Goal: Transaction & Acquisition: Download file/media

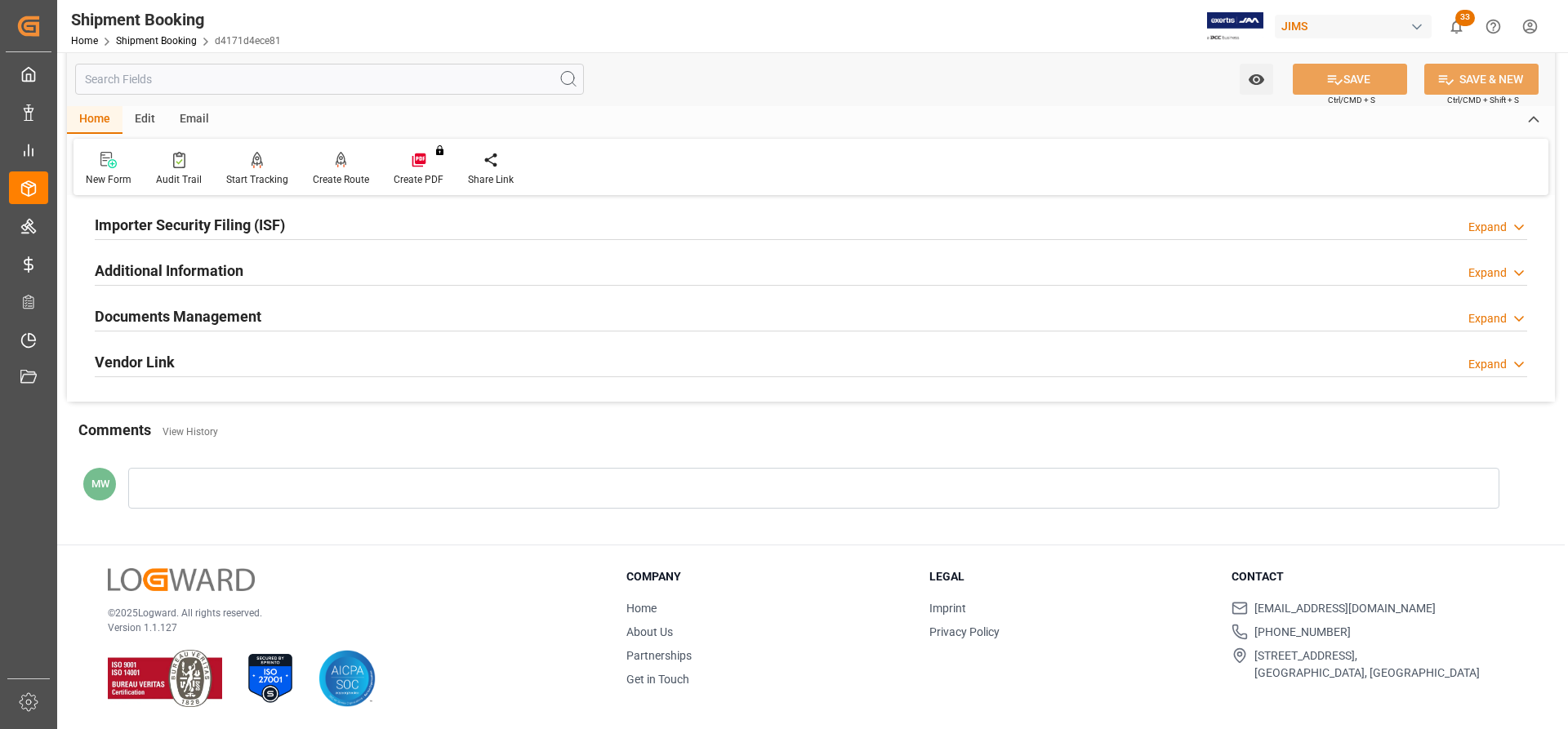
click at [181, 314] on h2 "Documents Management" at bounding box center [178, 316] width 167 height 22
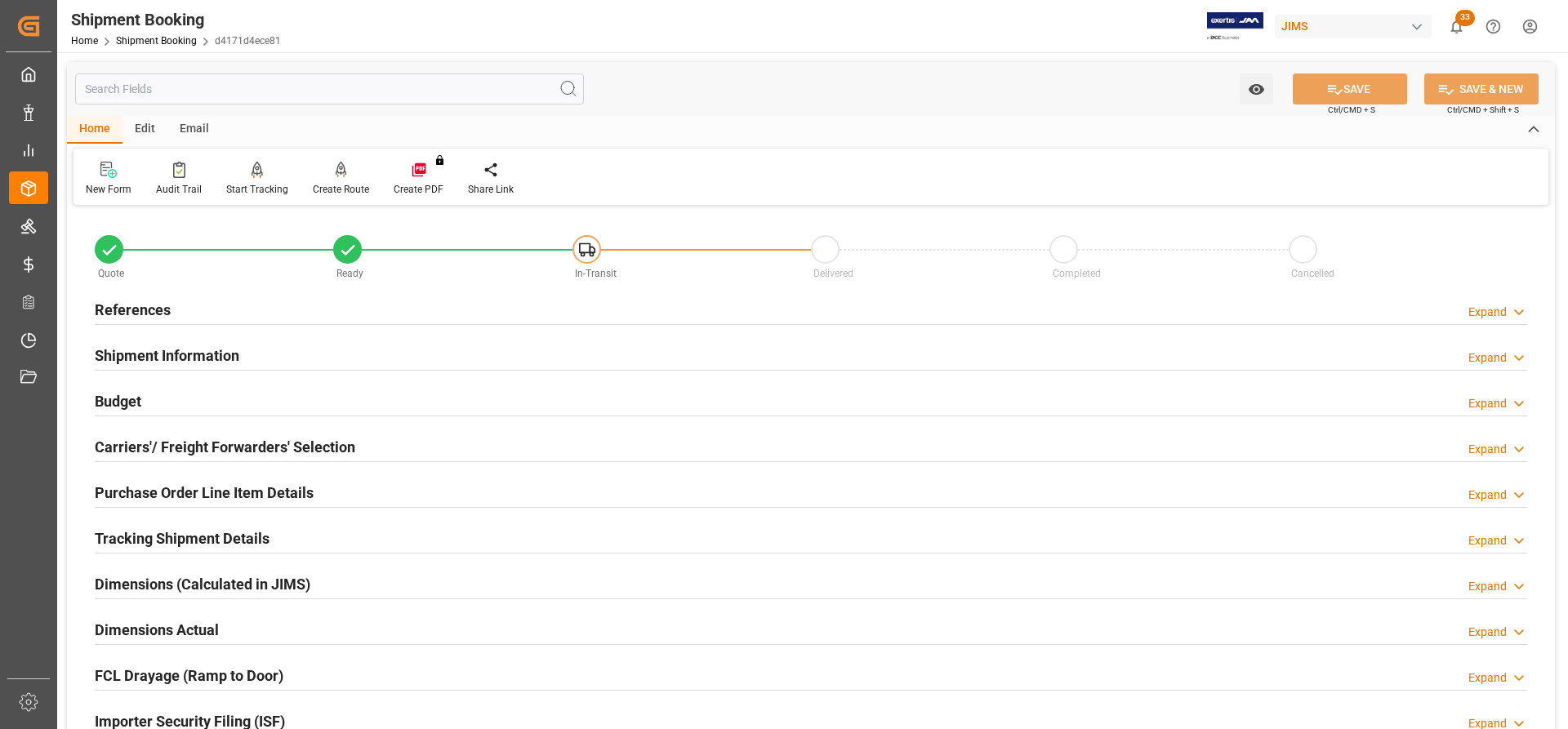
click at [143, 315] on h2 "References" at bounding box center [132, 310] width 76 height 22
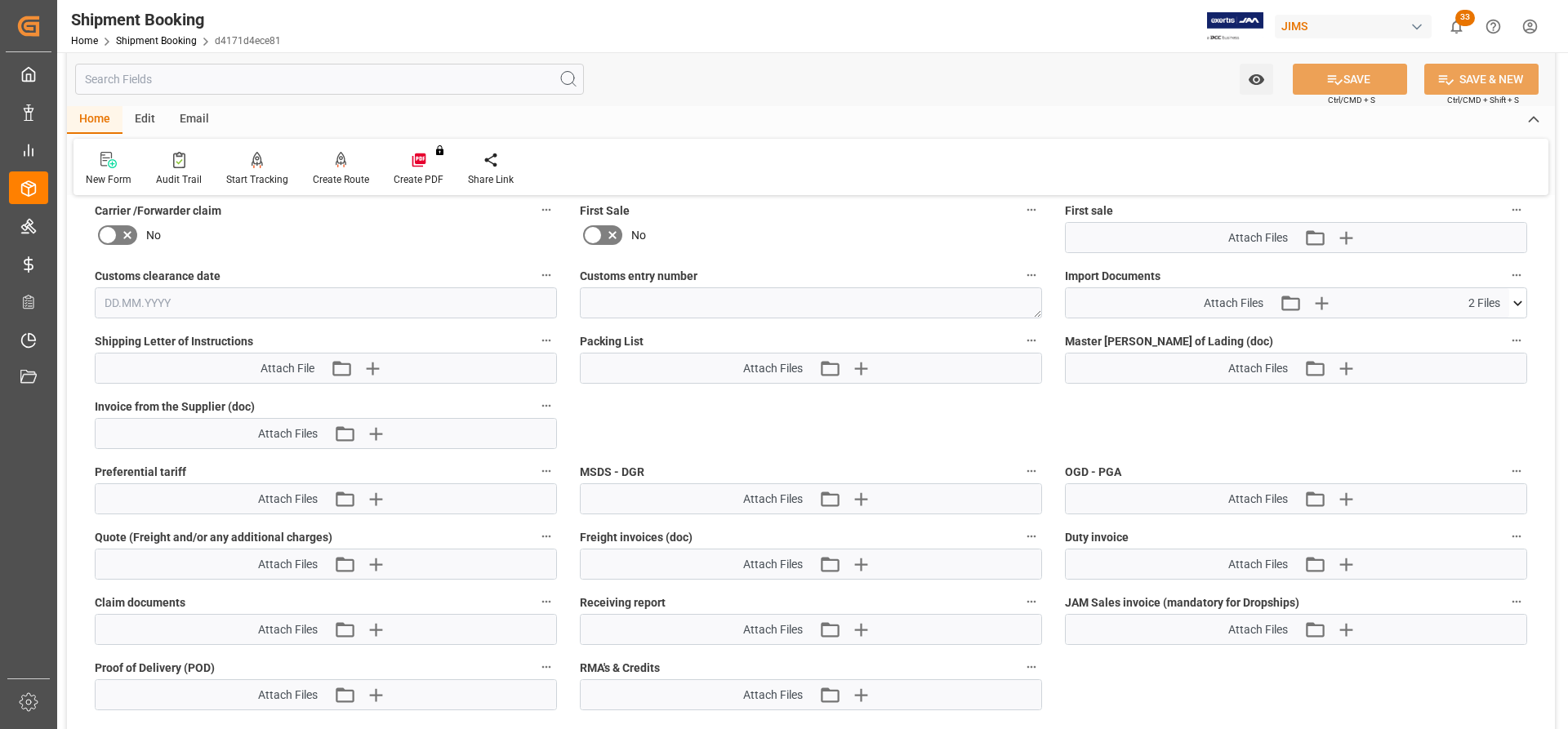
scroll to position [1143, 0]
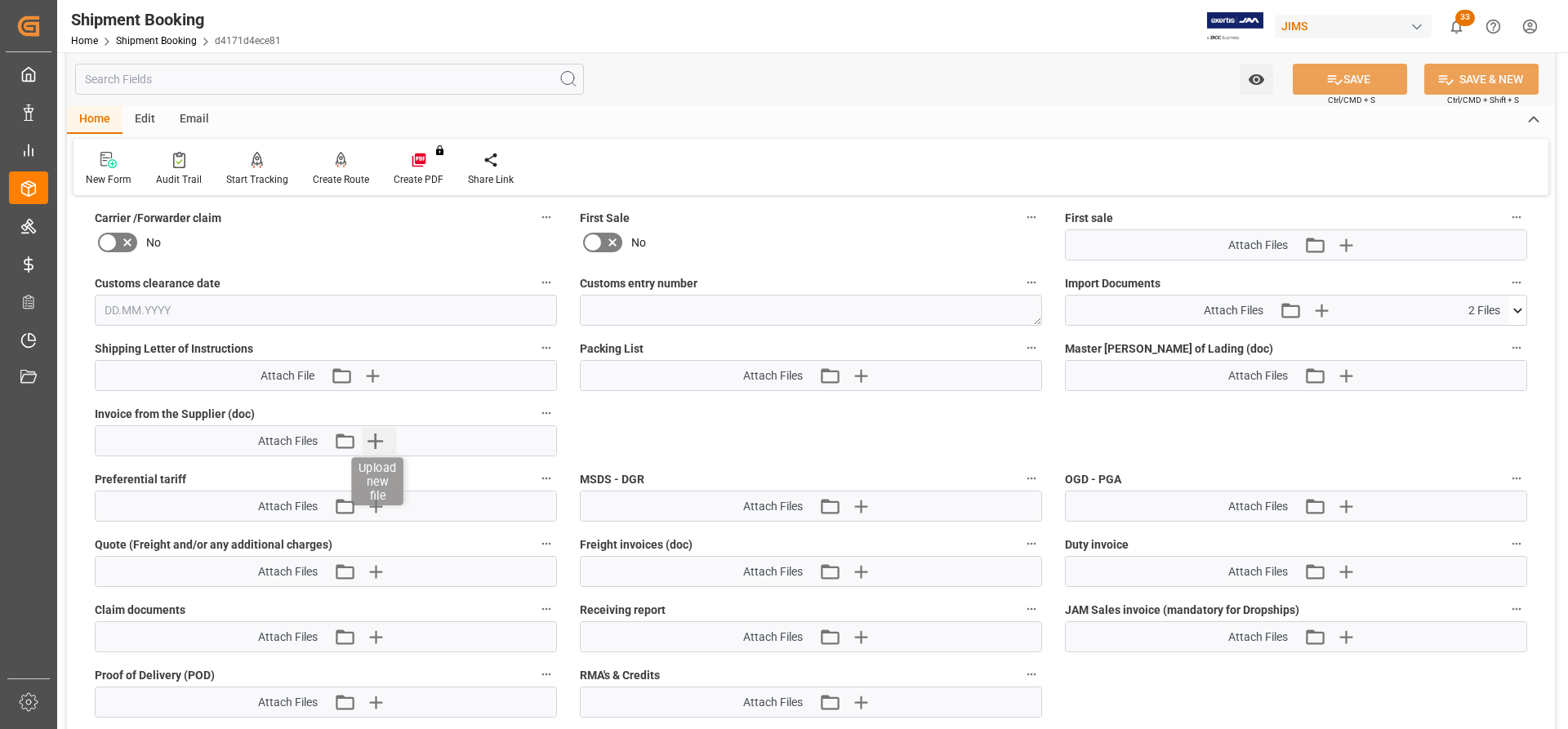
click at [375, 441] on icon "button" at bounding box center [375, 441] width 16 height 16
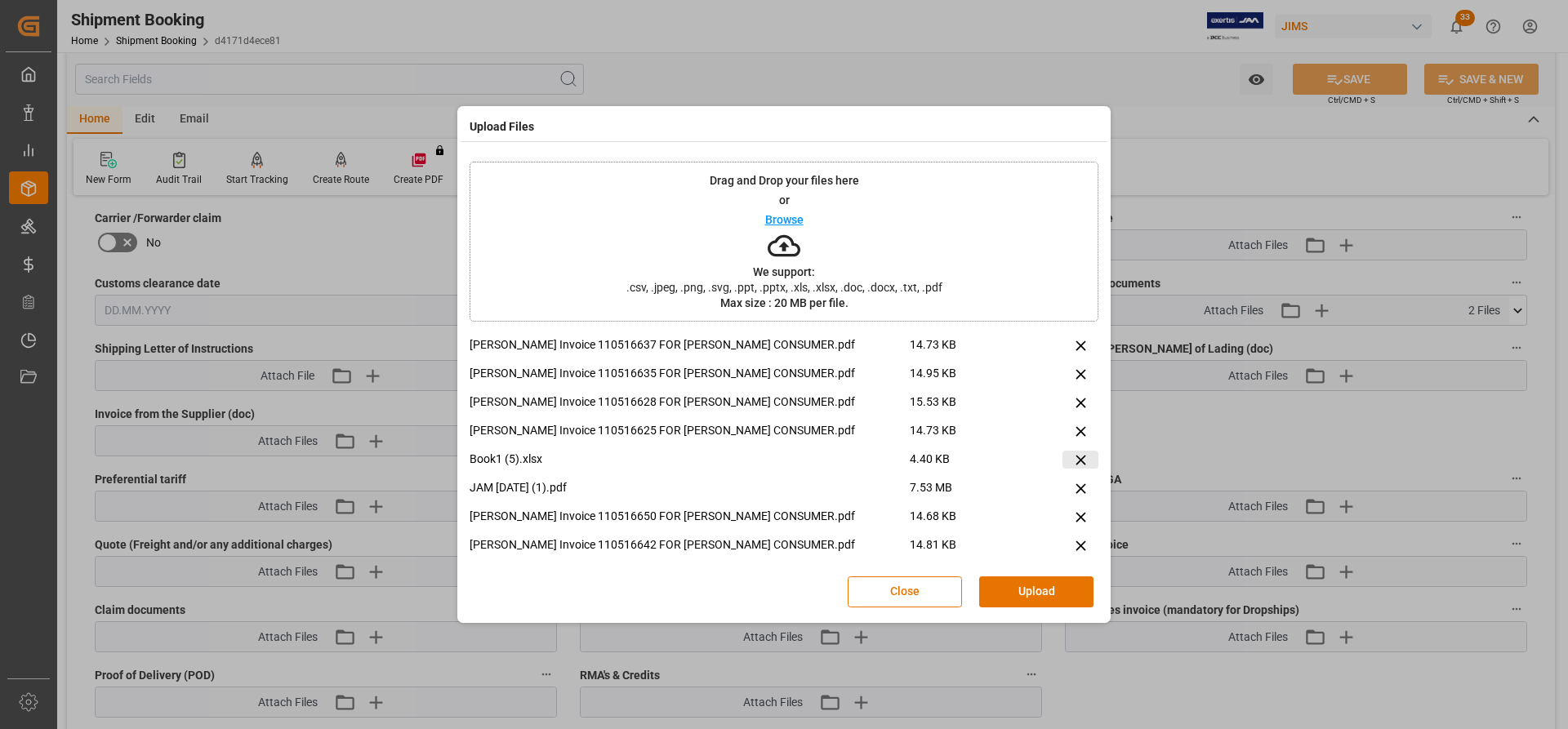
click at [1073, 456] on icon at bounding box center [1081, 460] width 17 height 17
click at [1082, 457] on icon at bounding box center [1081, 460] width 17 height 17
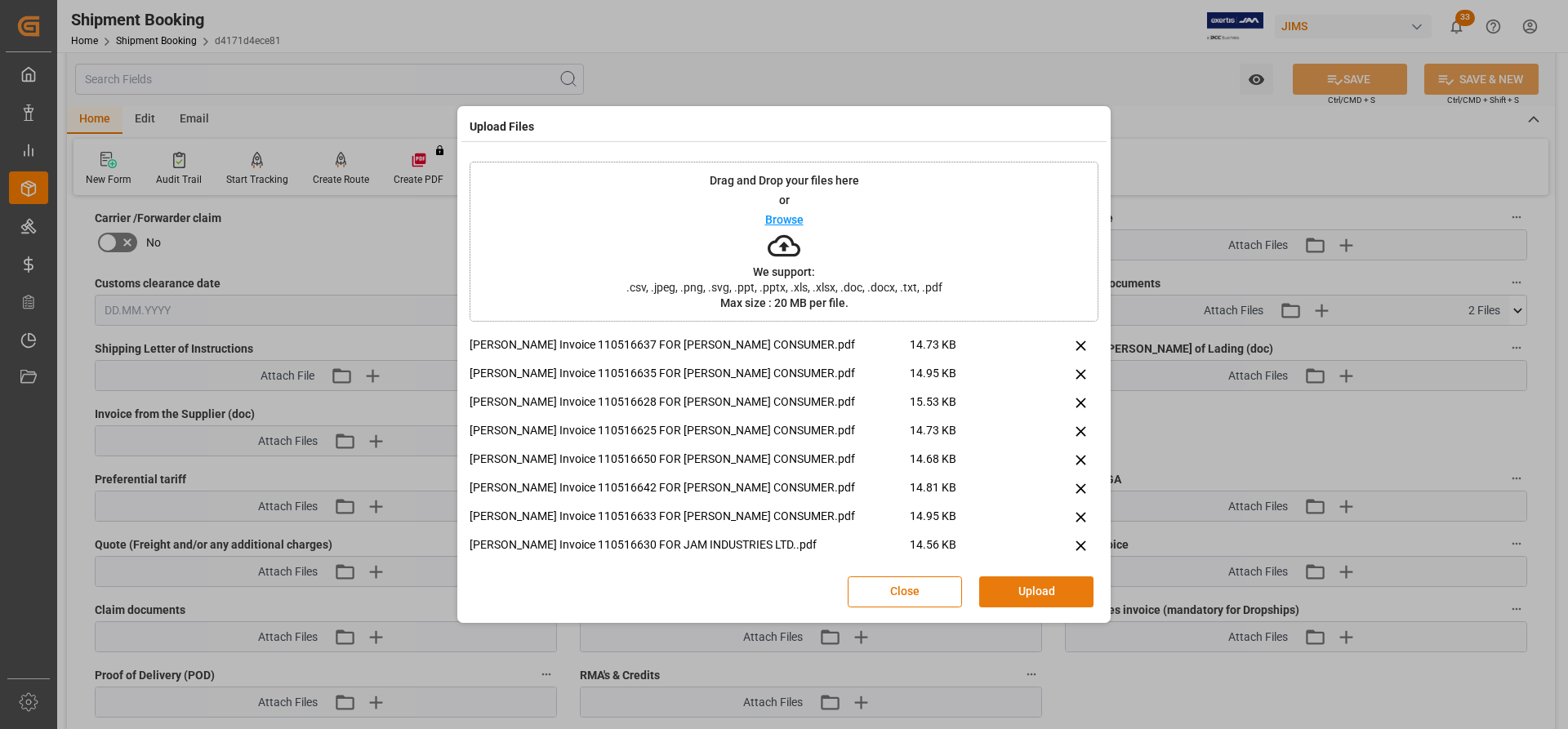
click at [1031, 591] on button "Upload" at bounding box center [1036, 593] width 114 height 31
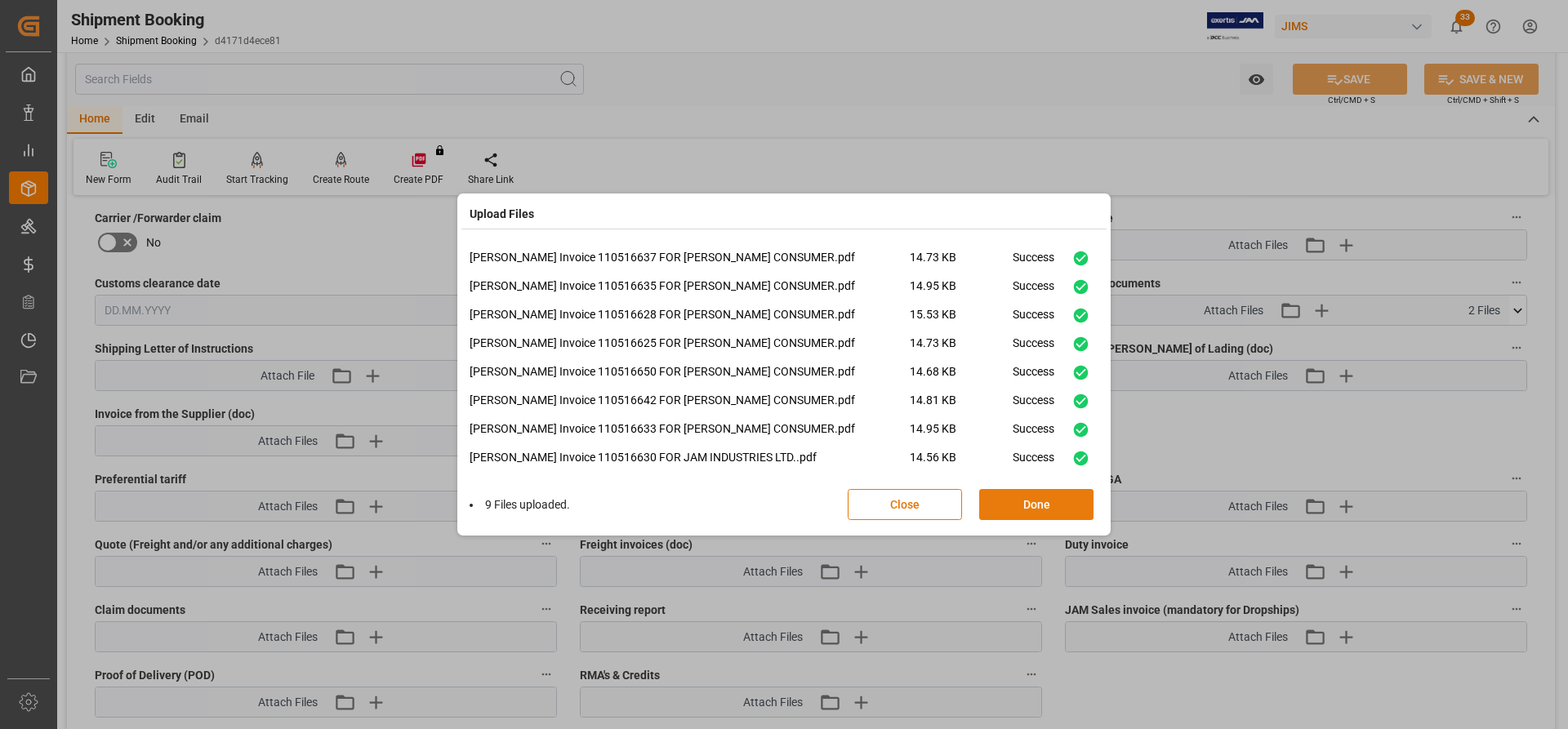
click at [1041, 508] on button "Done" at bounding box center [1036, 505] width 114 height 31
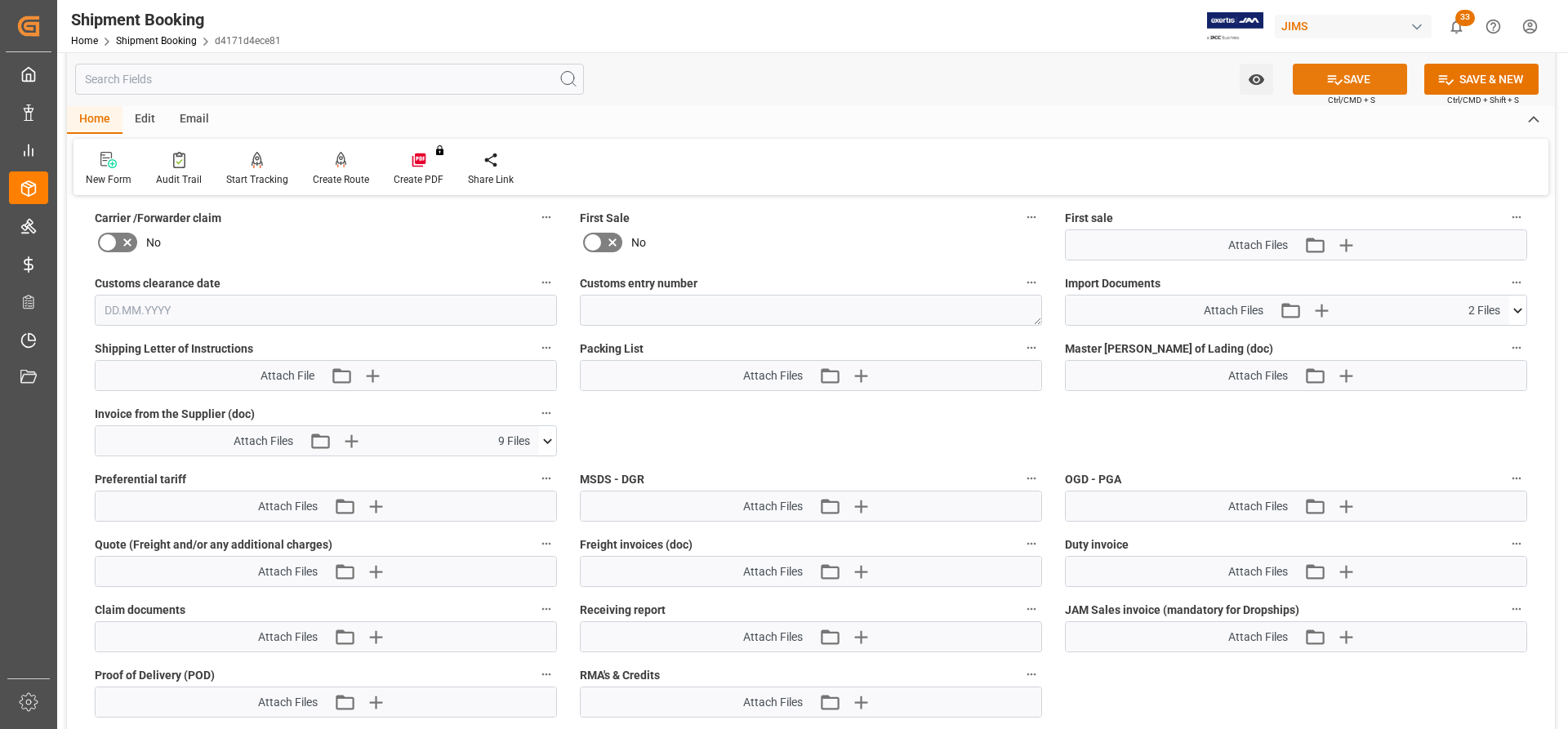
click at [1367, 82] on button "SAVE" at bounding box center [1350, 80] width 114 height 31
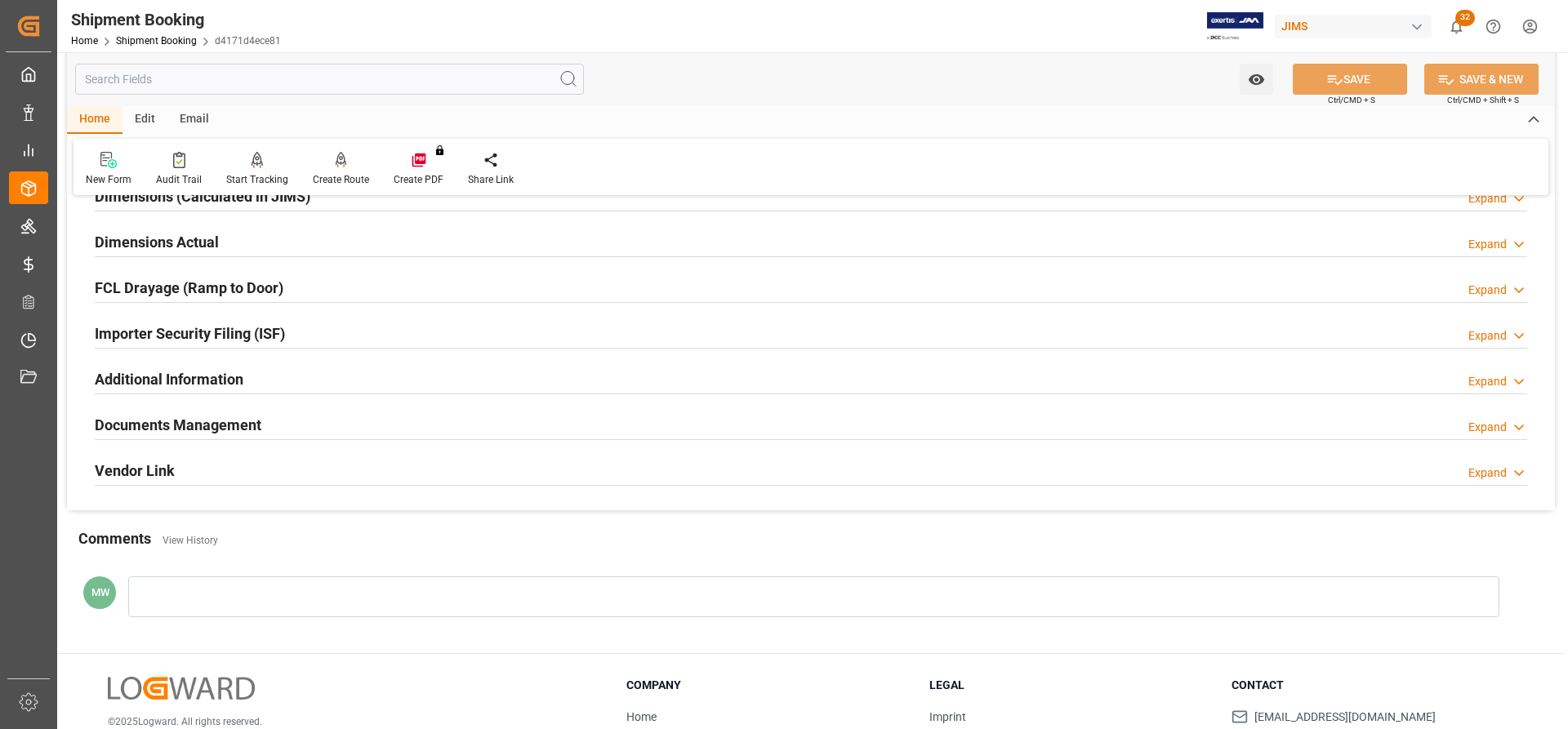
scroll to position [408, 0]
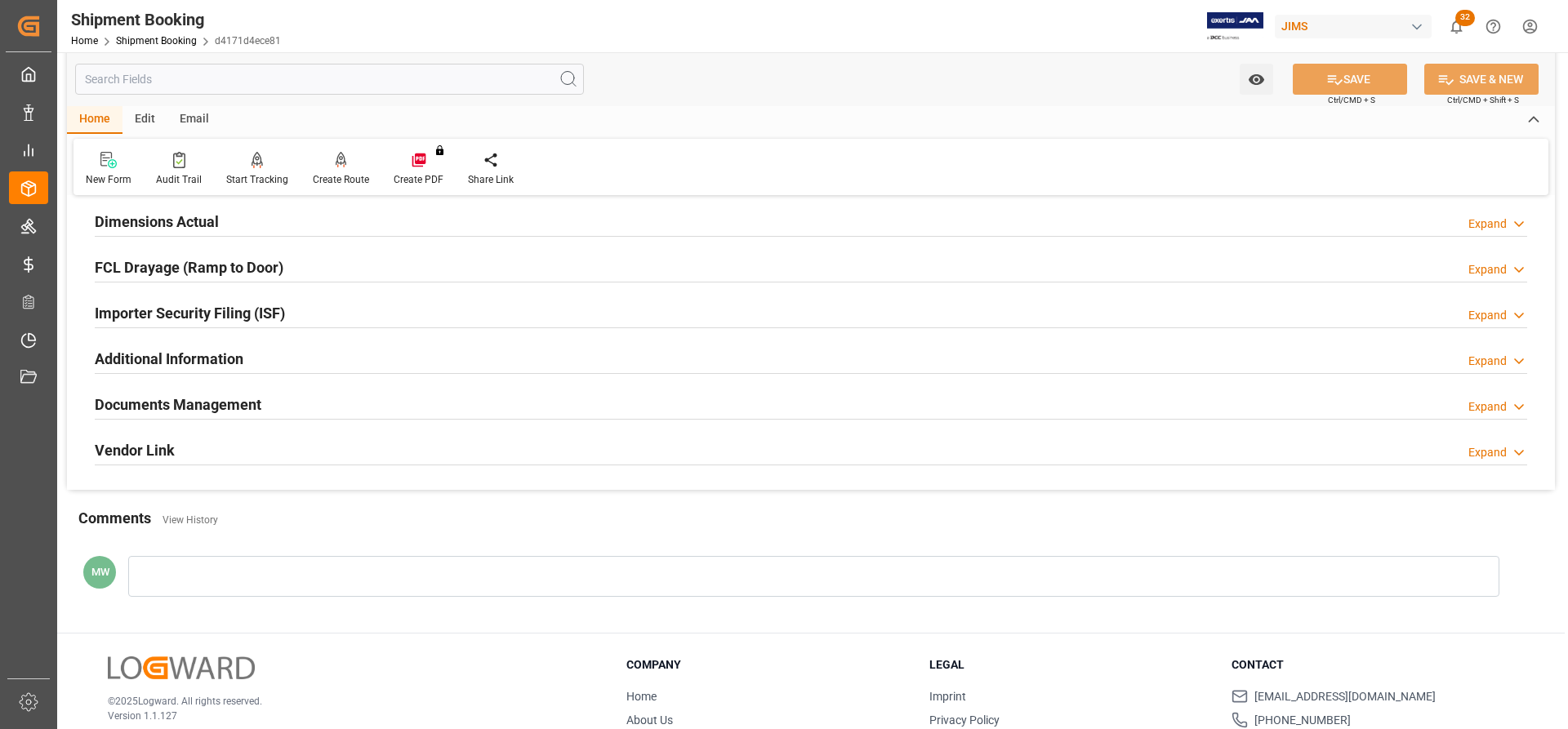
click at [170, 401] on h2 "Documents Management" at bounding box center [178, 405] width 167 height 22
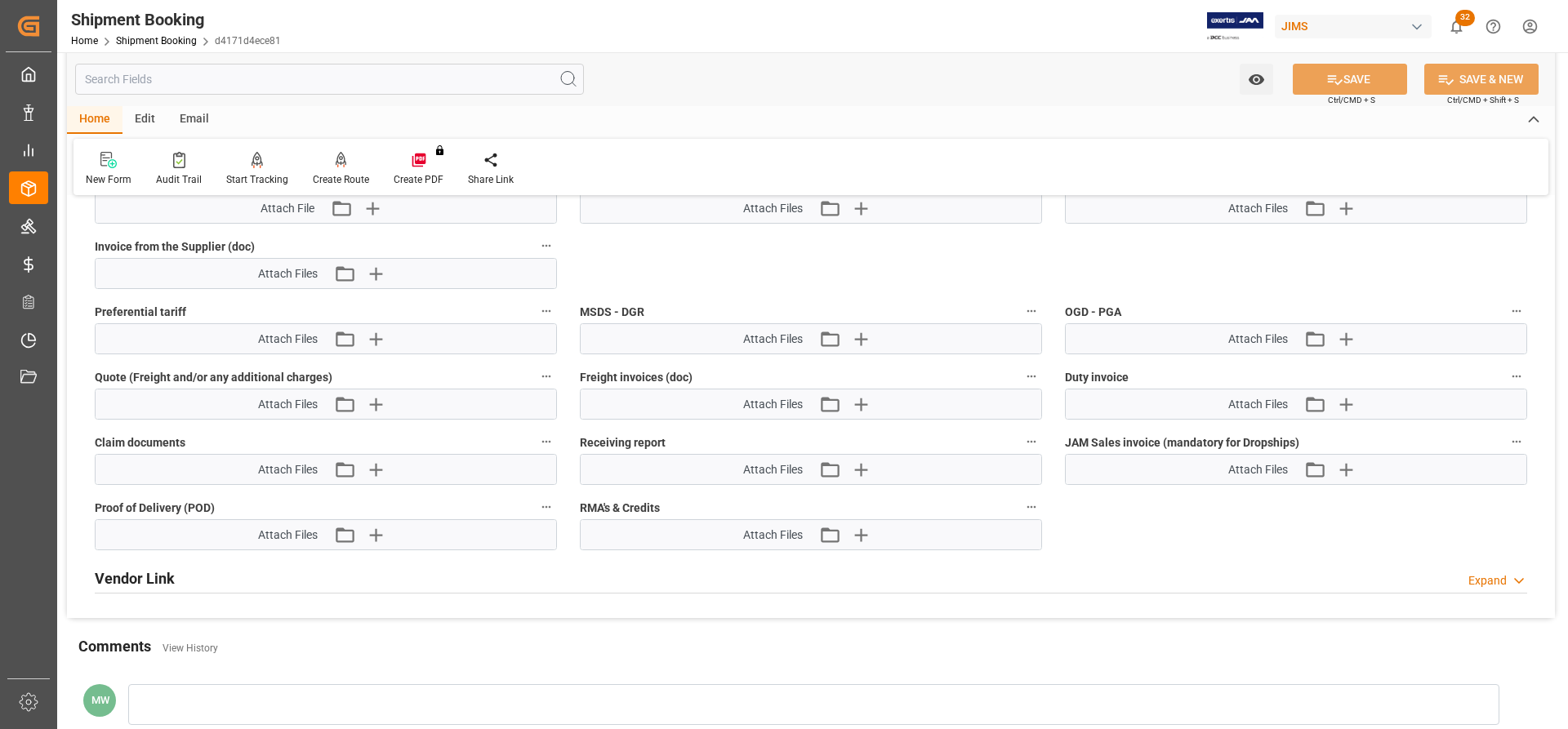
scroll to position [955, 0]
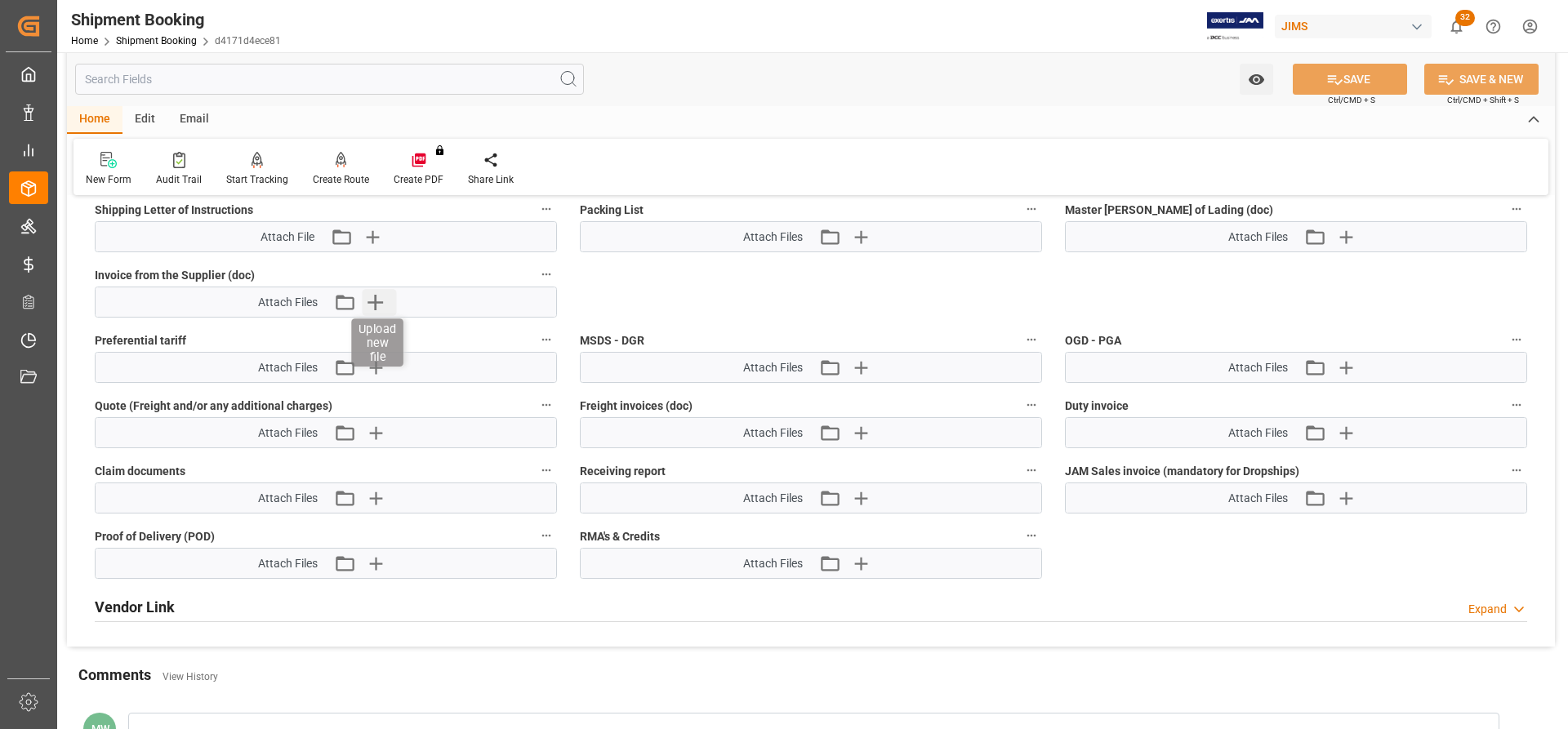
click at [378, 300] on icon "button" at bounding box center [375, 302] width 27 height 27
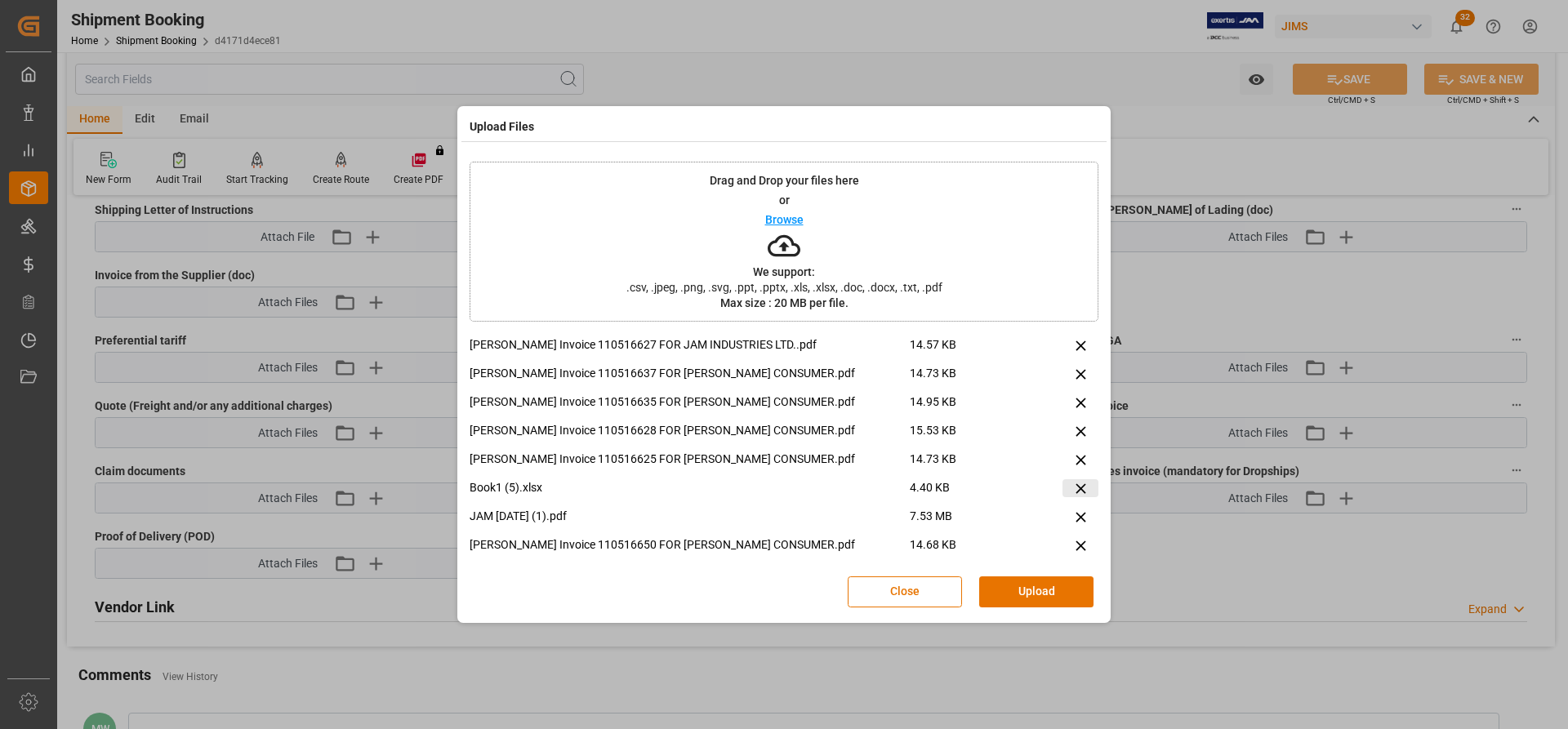
click at [1073, 484] on icon at bounding box center [1081, 488] width 17 height 17
click at [1075, 491] on icon at bounding box center [1080, 488] width 10 height 10
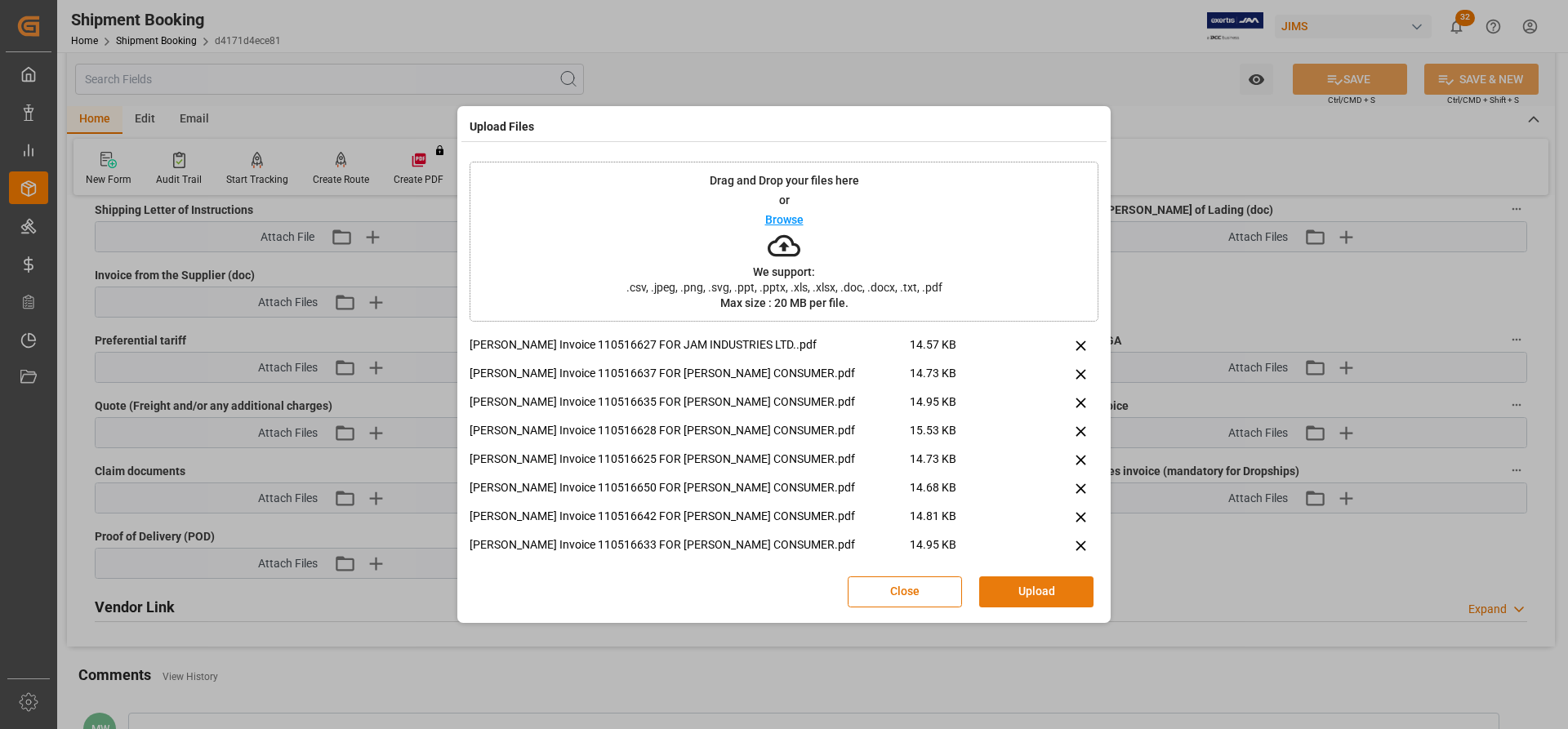
click at [1037, 594] on button "Upload" at bounding box center [1036, 593] width 114 height 31
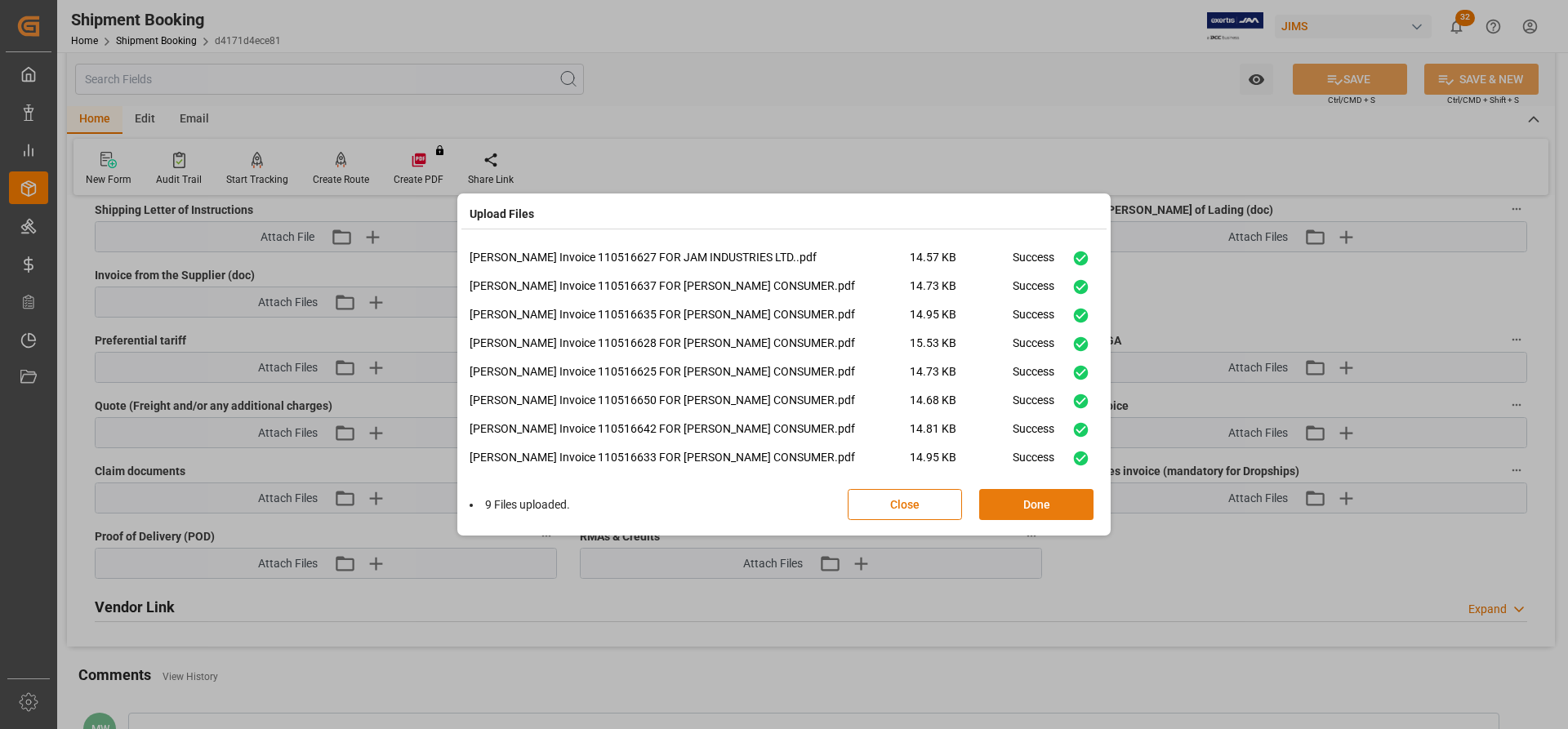
click at [1018, 509] on button "Done" at bounding box center [1036, 505] width 114 height 31
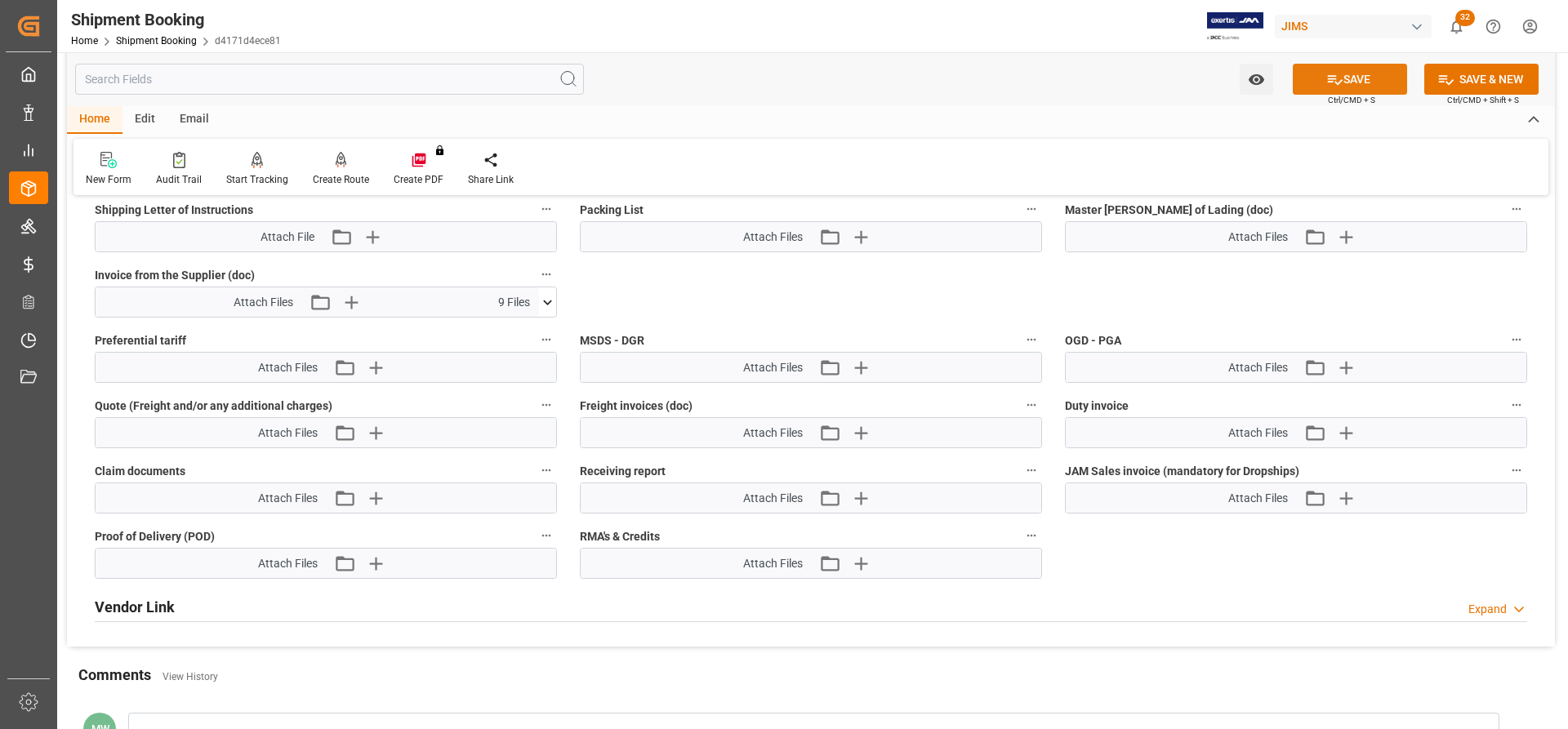
click at [1376, 82] on button "SAVE" at bounding box center [1350, 80] width 114 height 31
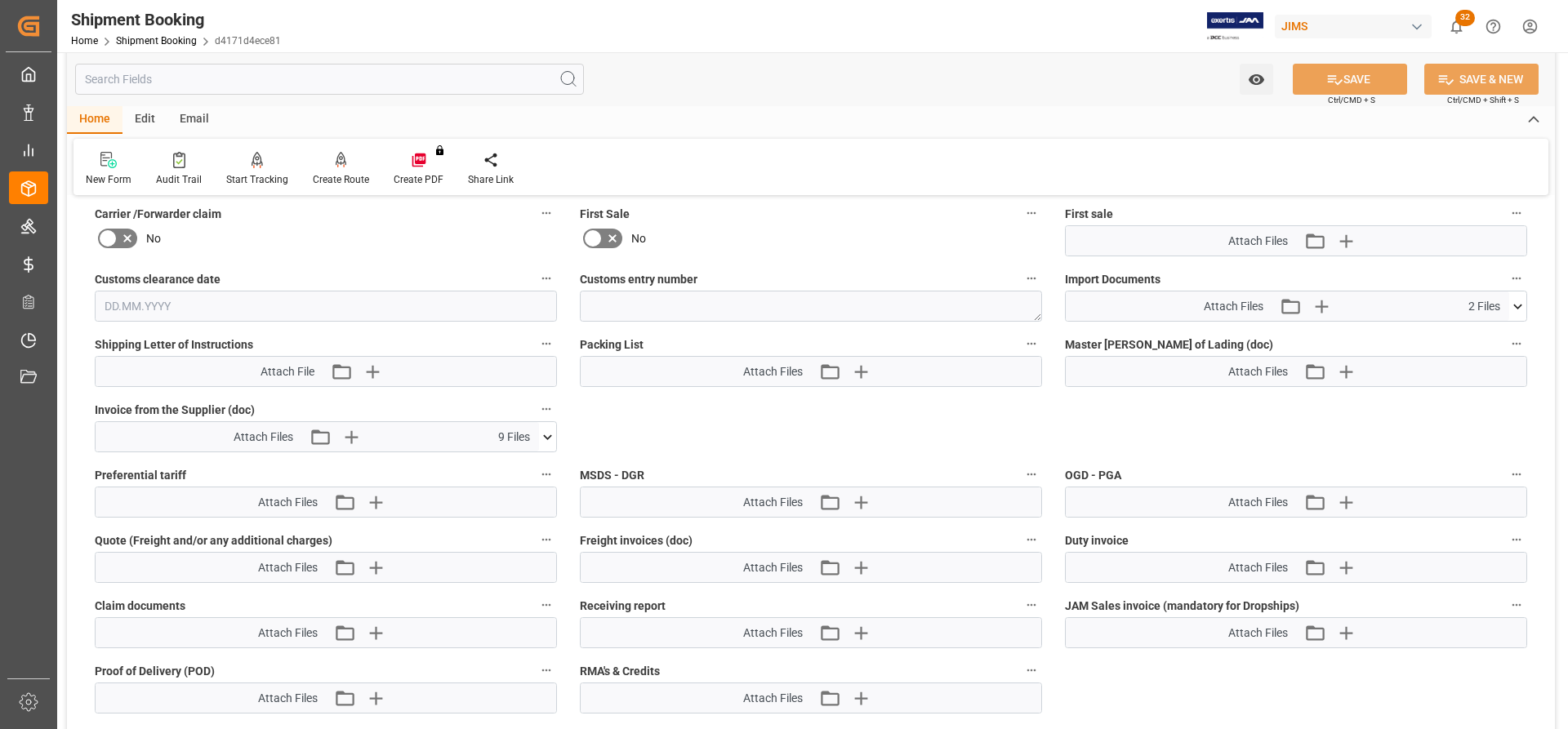
scroll to position [792, 0]
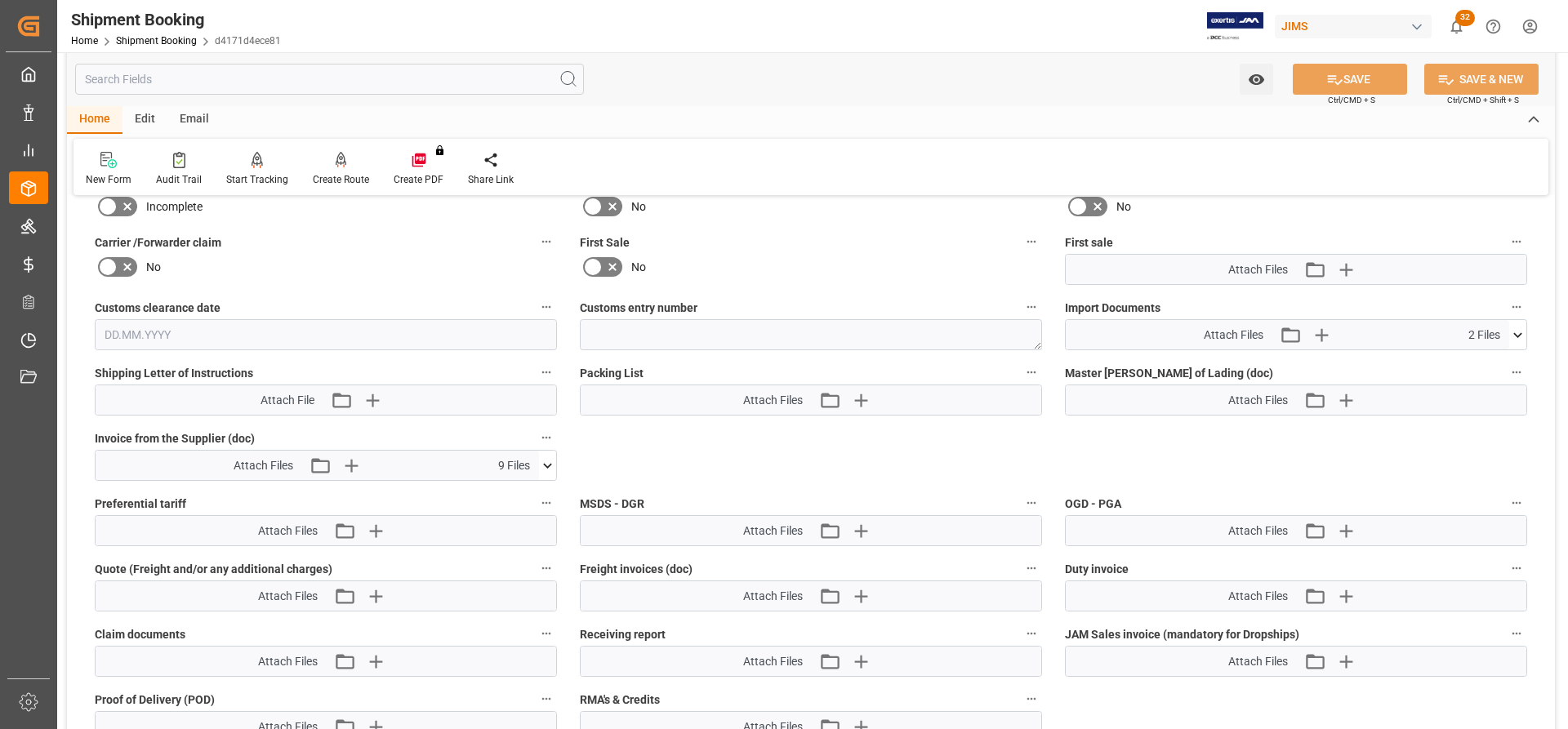
click at [1516, 327] on icon at bounding box center [1518, 335] width 17 height 17
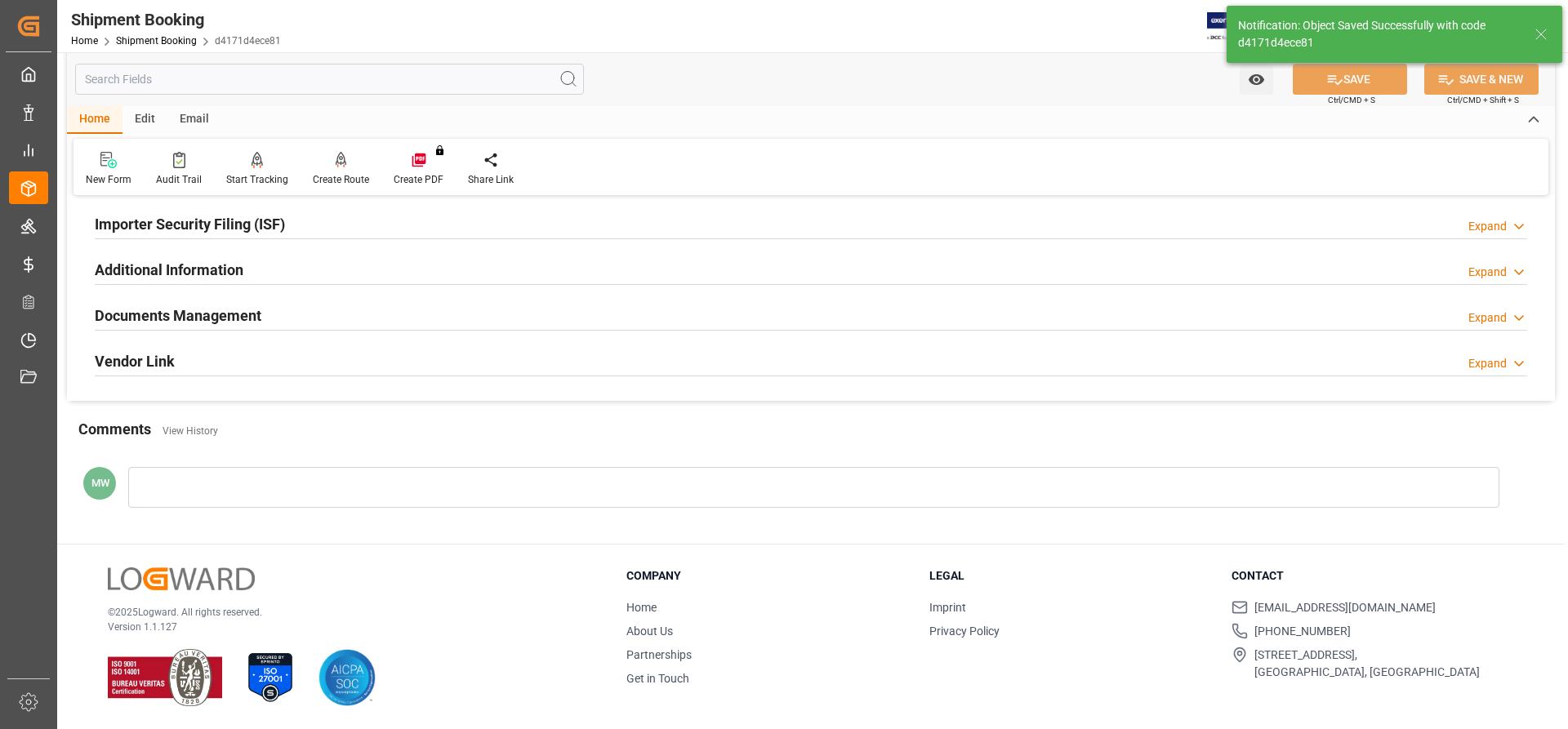
scroll to position [496, 0]
click at [202, 315] on h2 "Documents Management" at bounding box center [178, 316] width 167 height 22
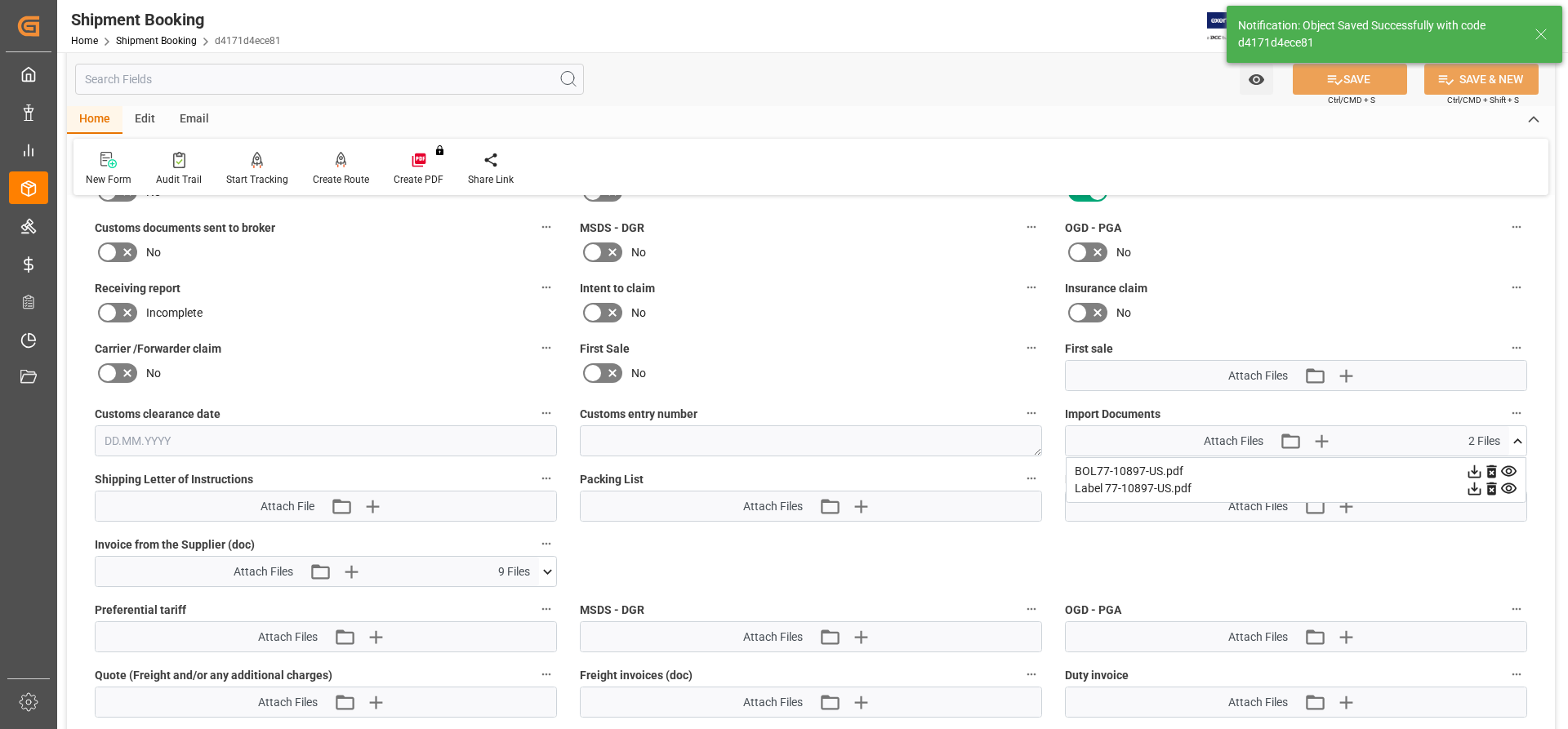
scroll to position [742, 0]
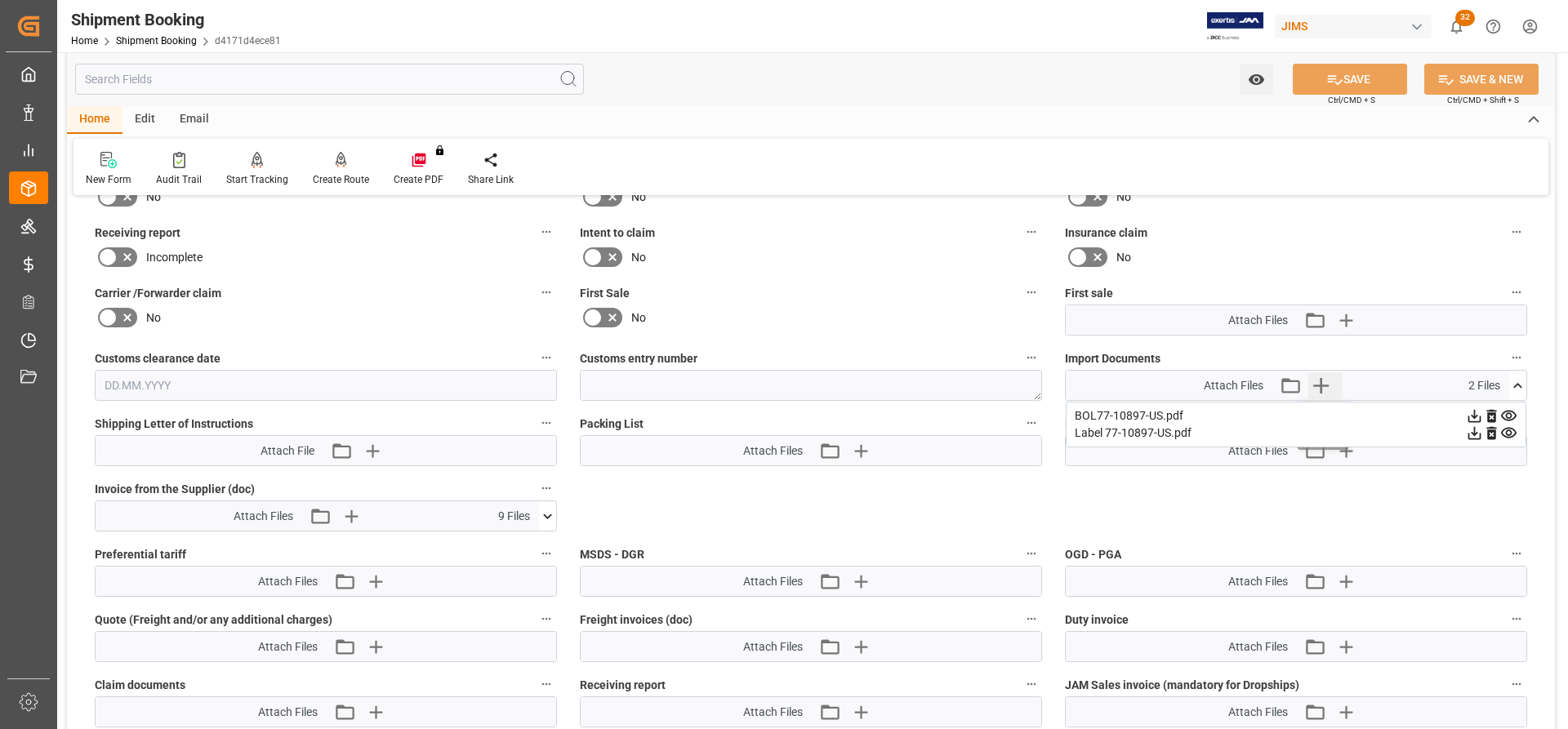
click at [1316, 386] on icon "button" at bounding box center [1321, 386] width 16 height 16
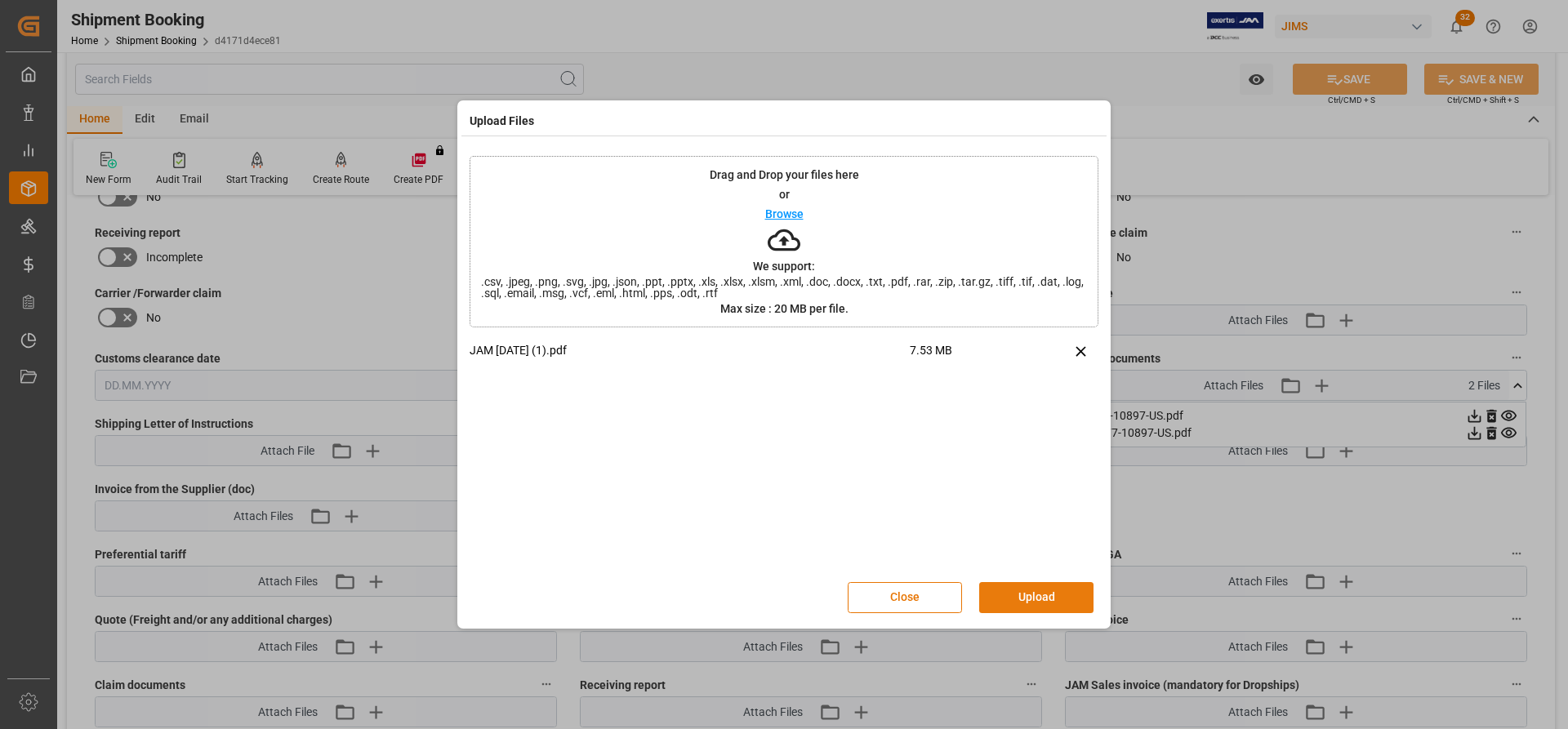
click at [1030, 597] on button "Upload" at bounding box center [1036, 598] width 114 height 31
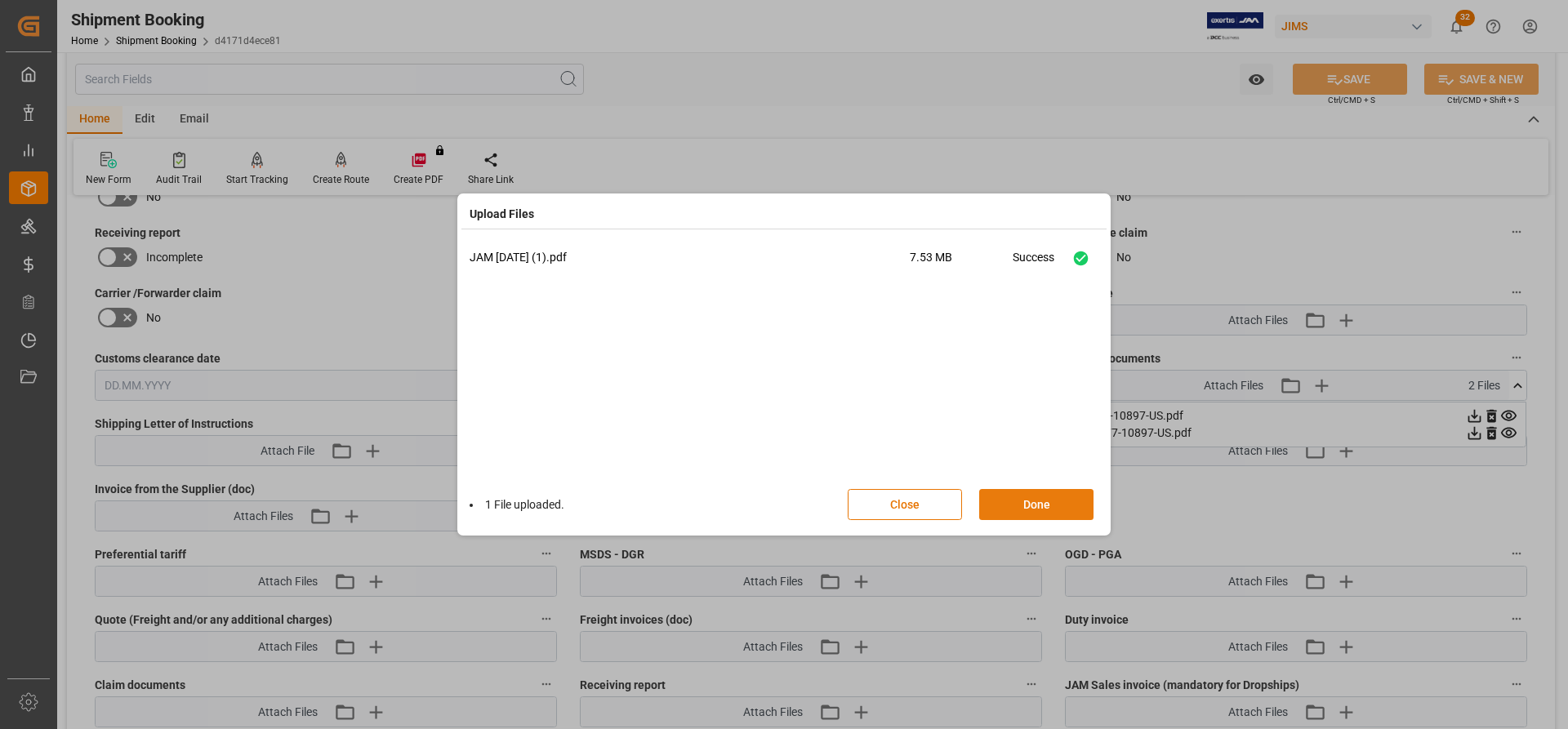
click at [996, 506] on button "Done" at bounding box center [1036, 505] width 114 height 31
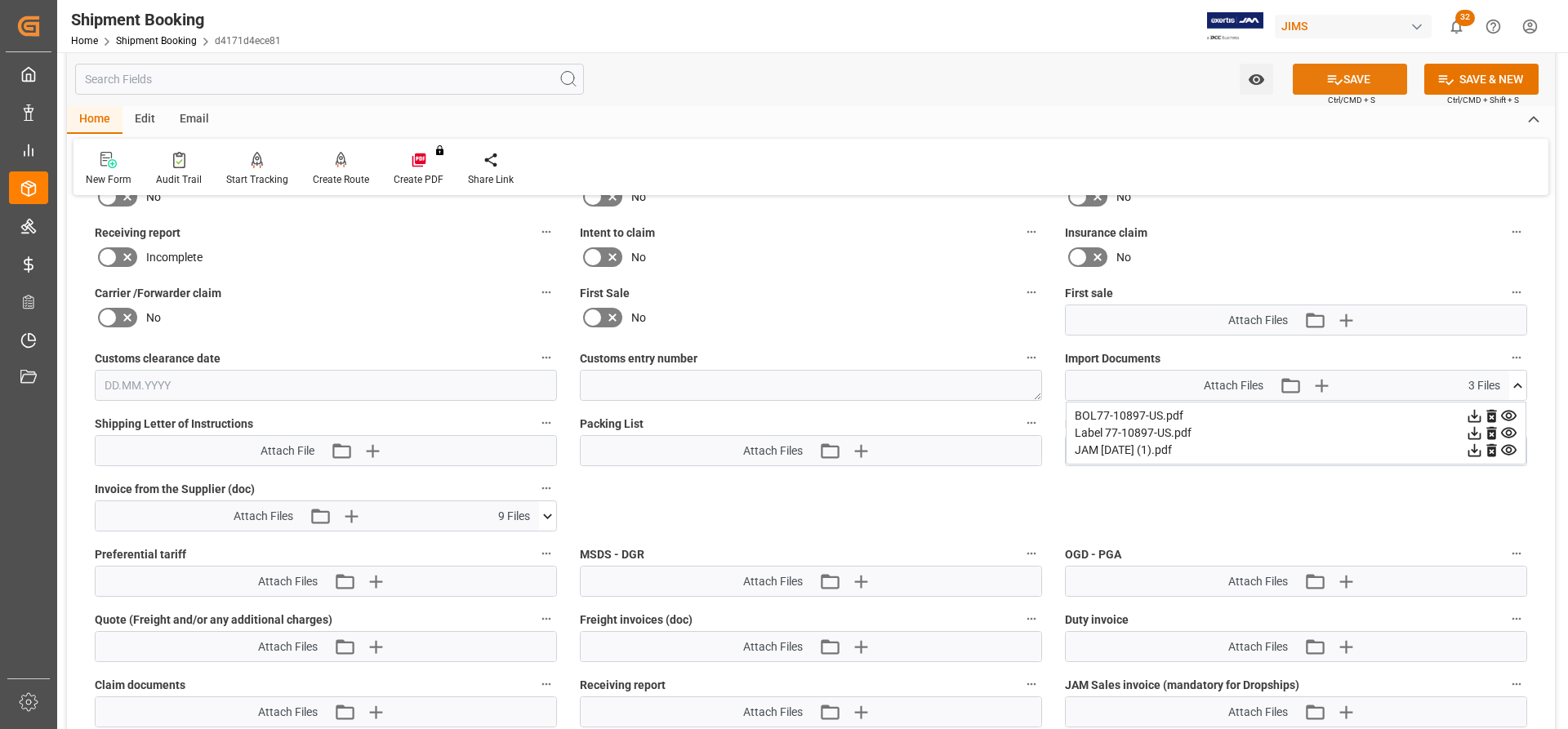
click at [1388, 77] on button "SAVE" at bounding box center [1350, 80] width 114 height 31
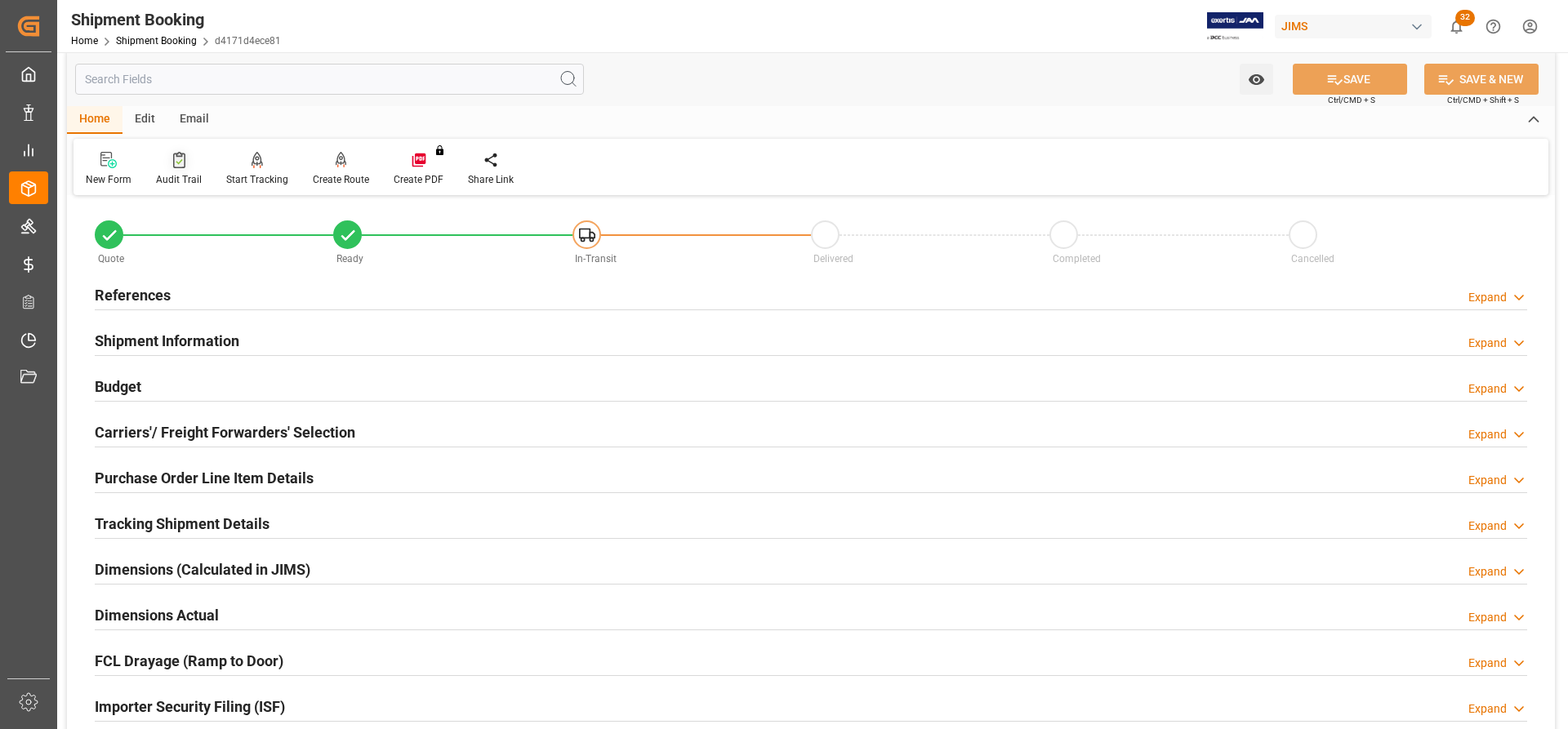
scroll to position [0, 0]
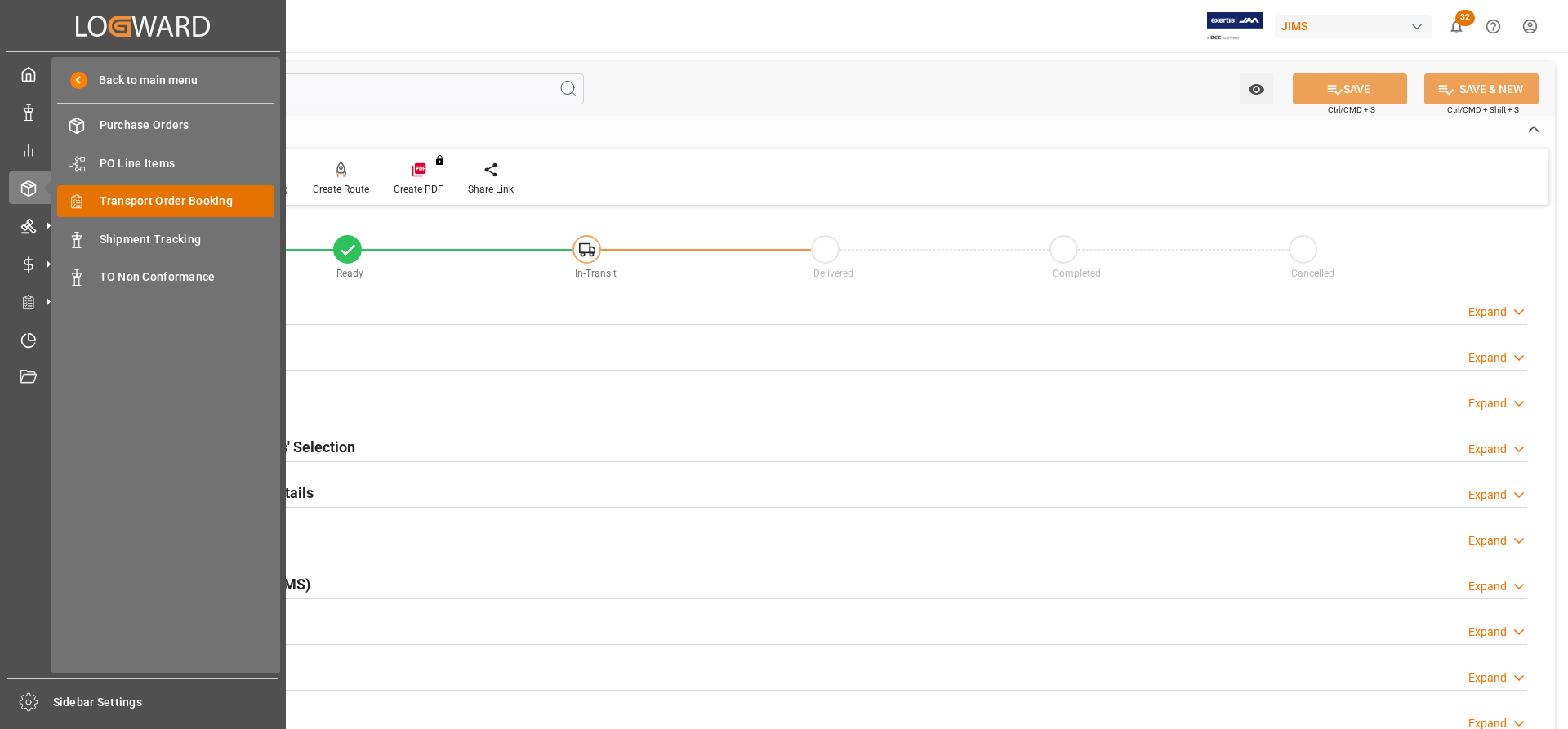
click at [166, 208] on span "Transport Order Booking" at bounding box center [188, 201] width 176 height 17
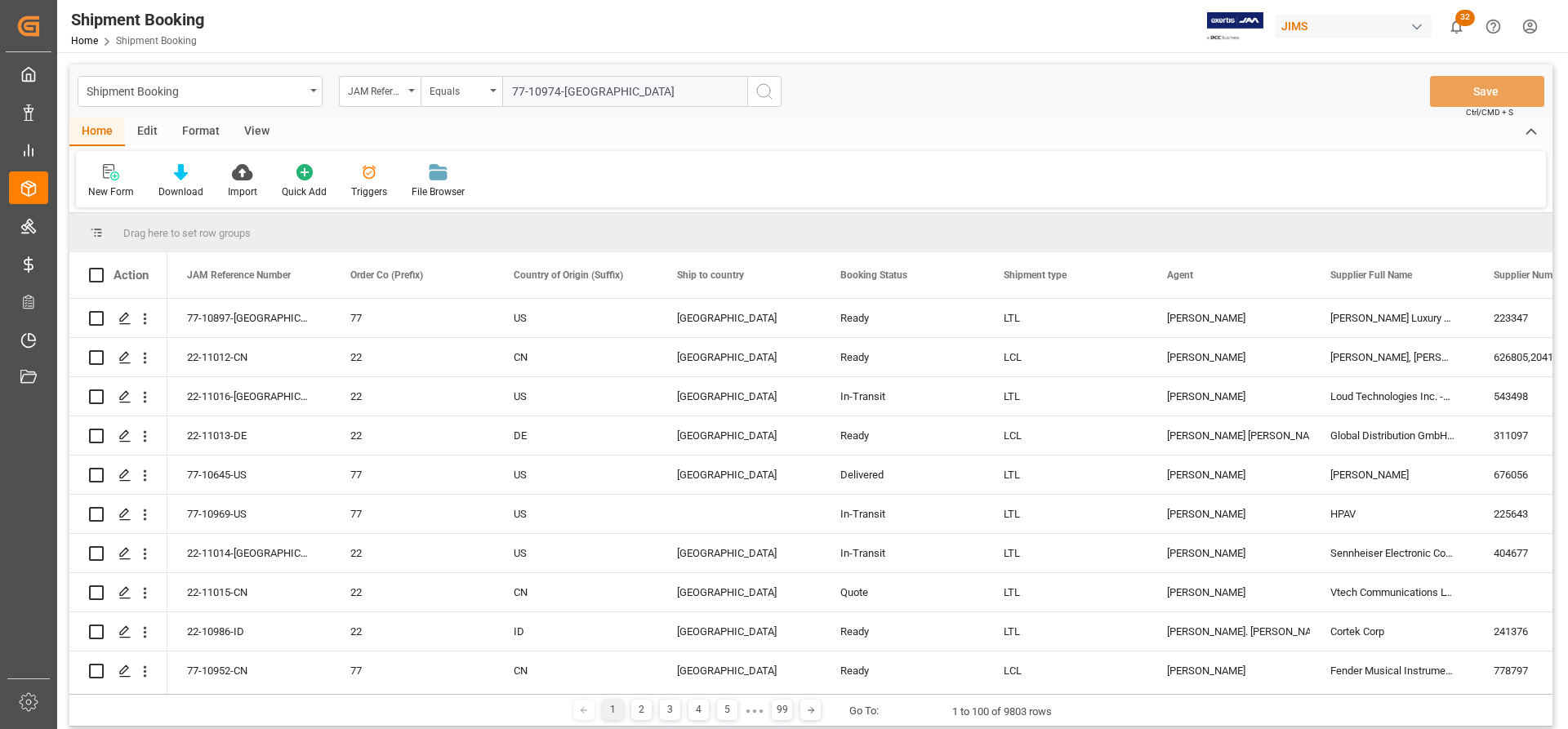
type input "77-10974-US"
click at [758, 82] on icon "search button" at bounding box center [764, 91] width 19 height 19
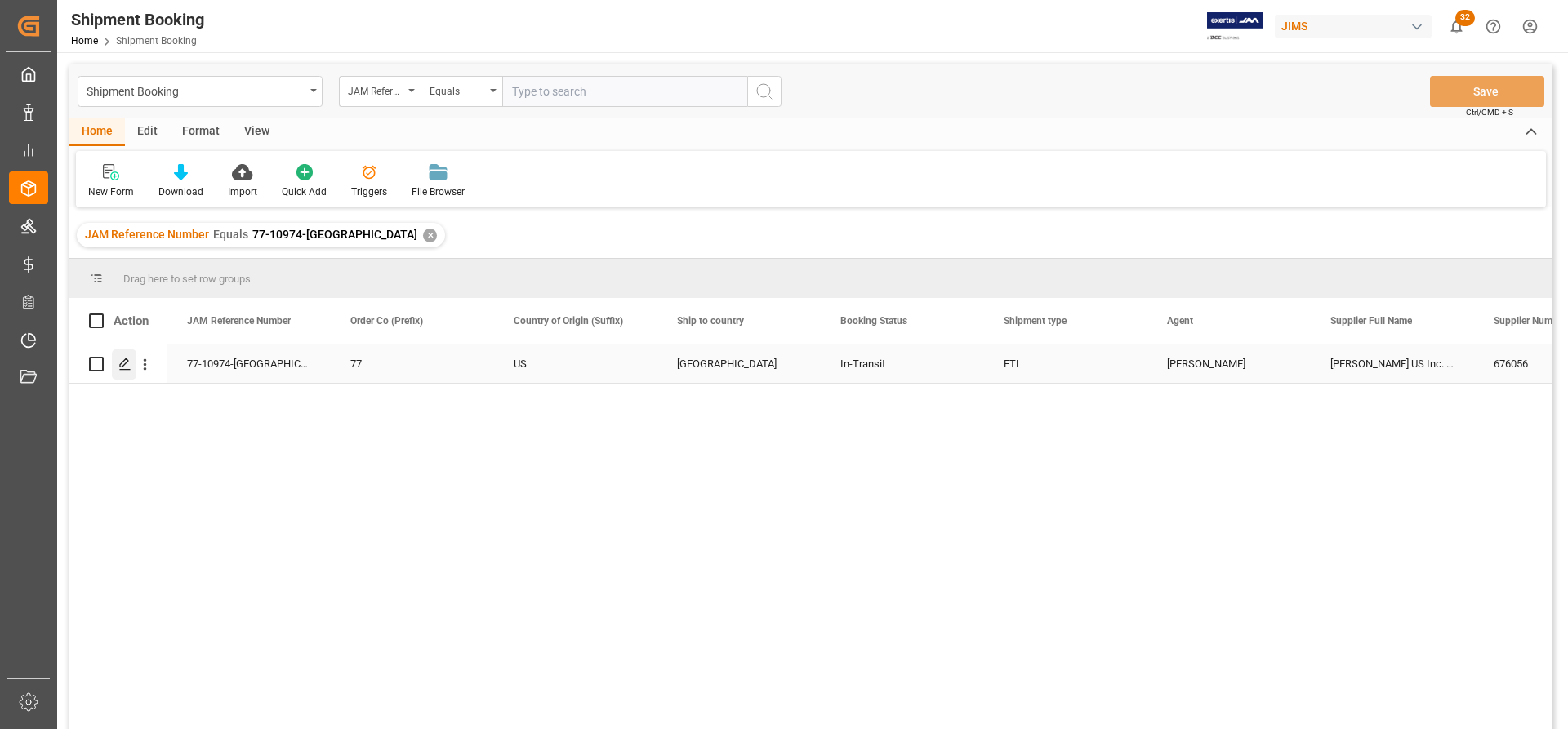
click at [125, 364] on icon "Press SPACE to select this row." at bounding box center [125, 364] width 13 height 13
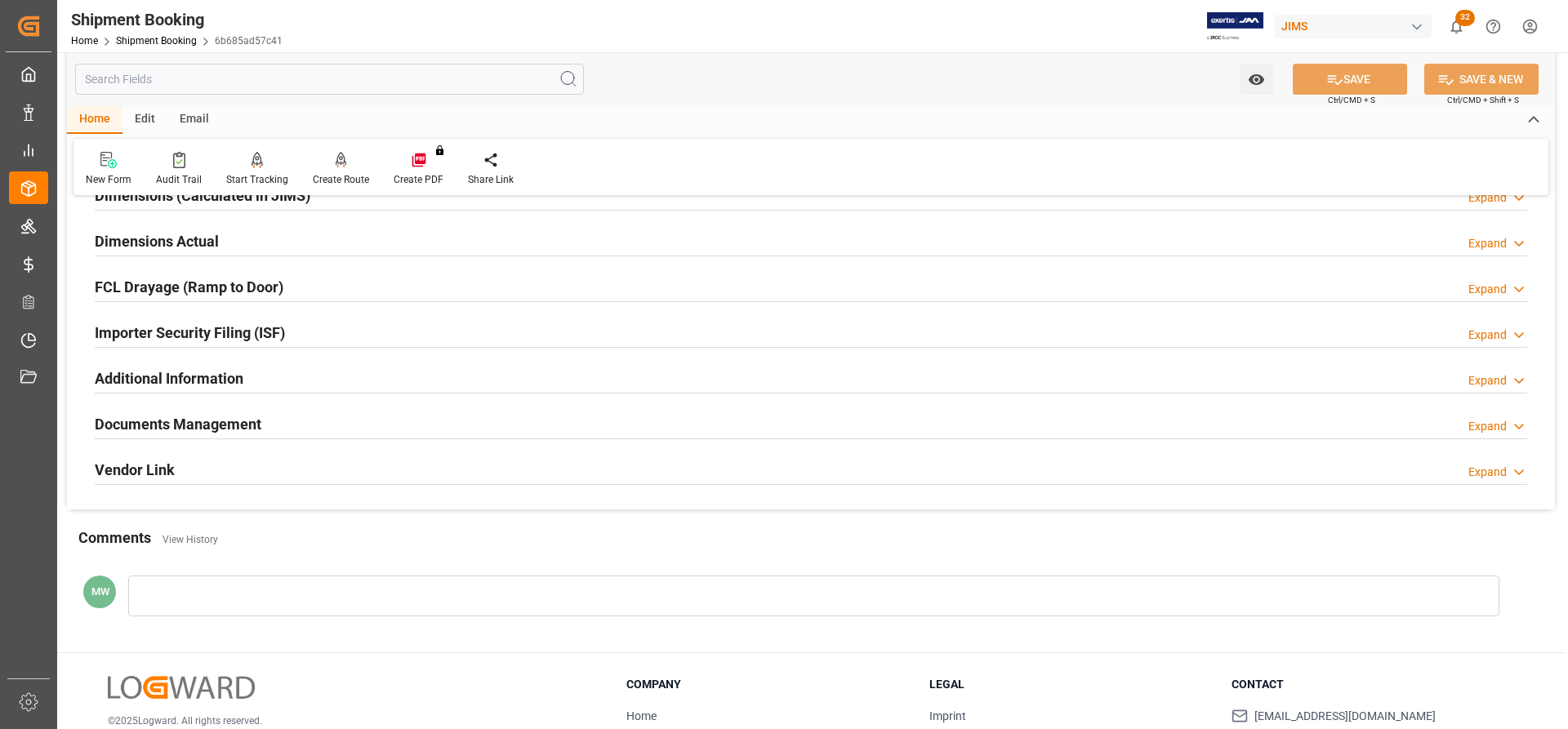
scroll to position [408, 0]
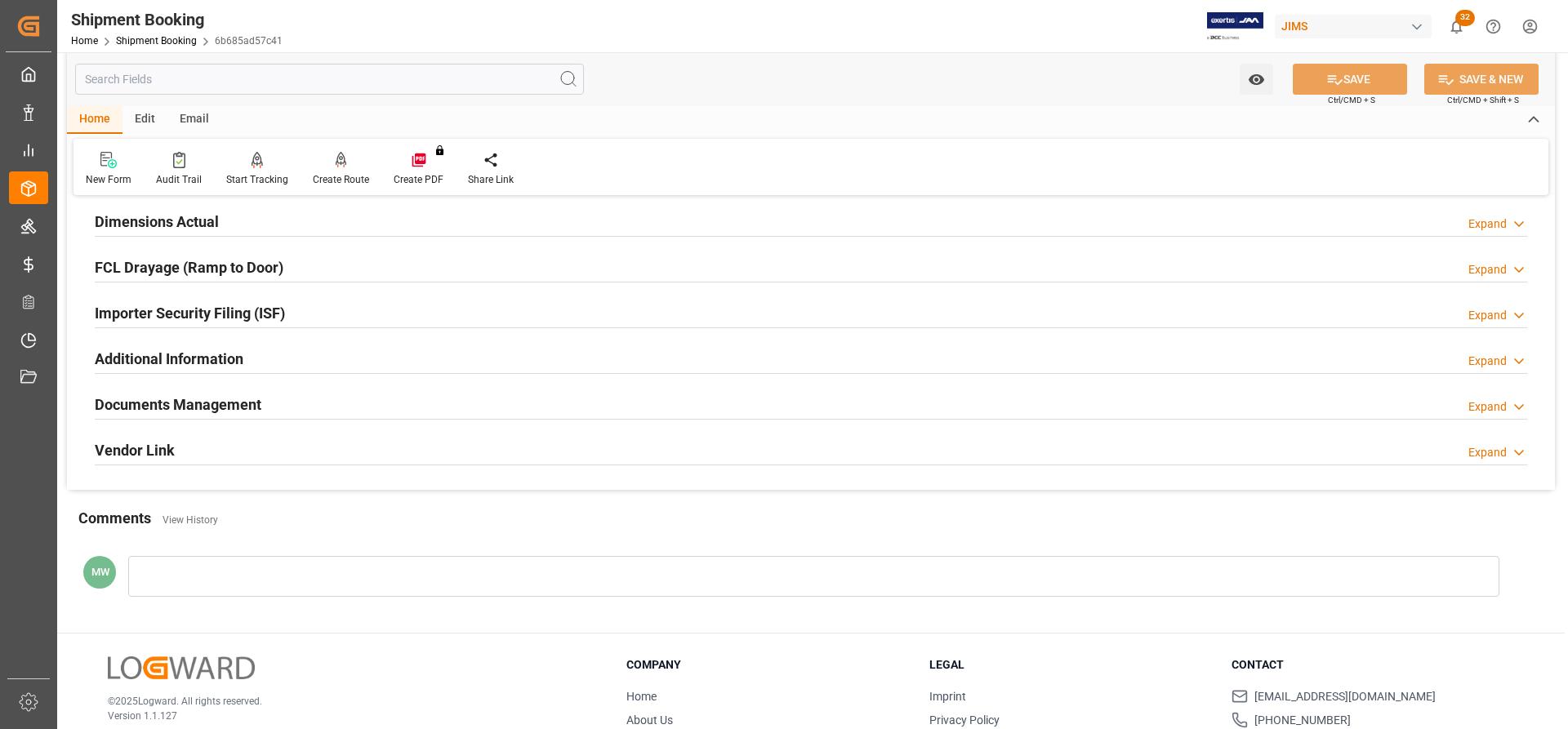
click at [171, 396] on h2 "Documents Management" at bounding box center [178, 405] width 167 height 22
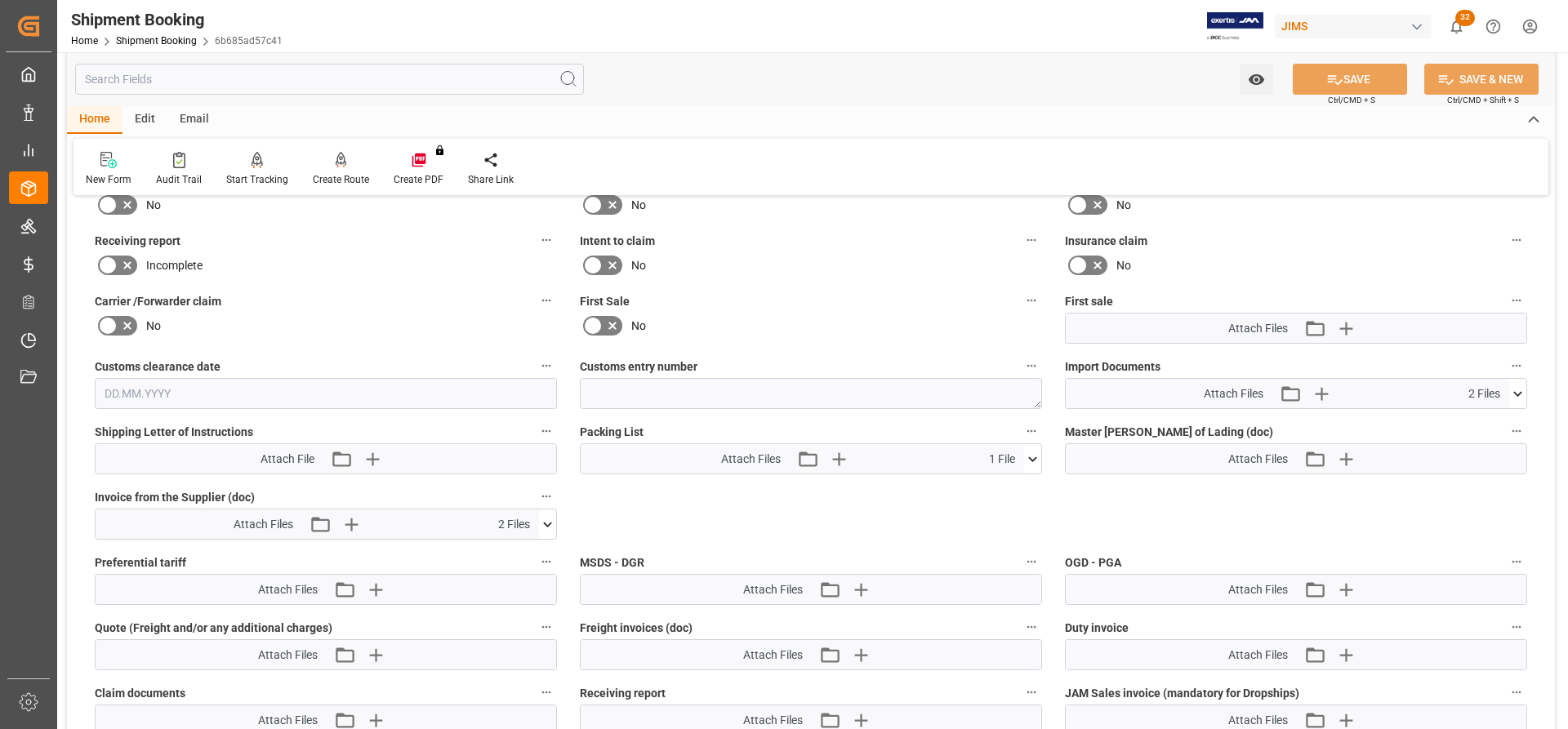
scroll to position [735, 0]
click at [554, 517] on icon at bounding box center [548, 523] width 17 height 17
click at [503, 553] on icon at bounding box center [505, 553] width 13 height 13
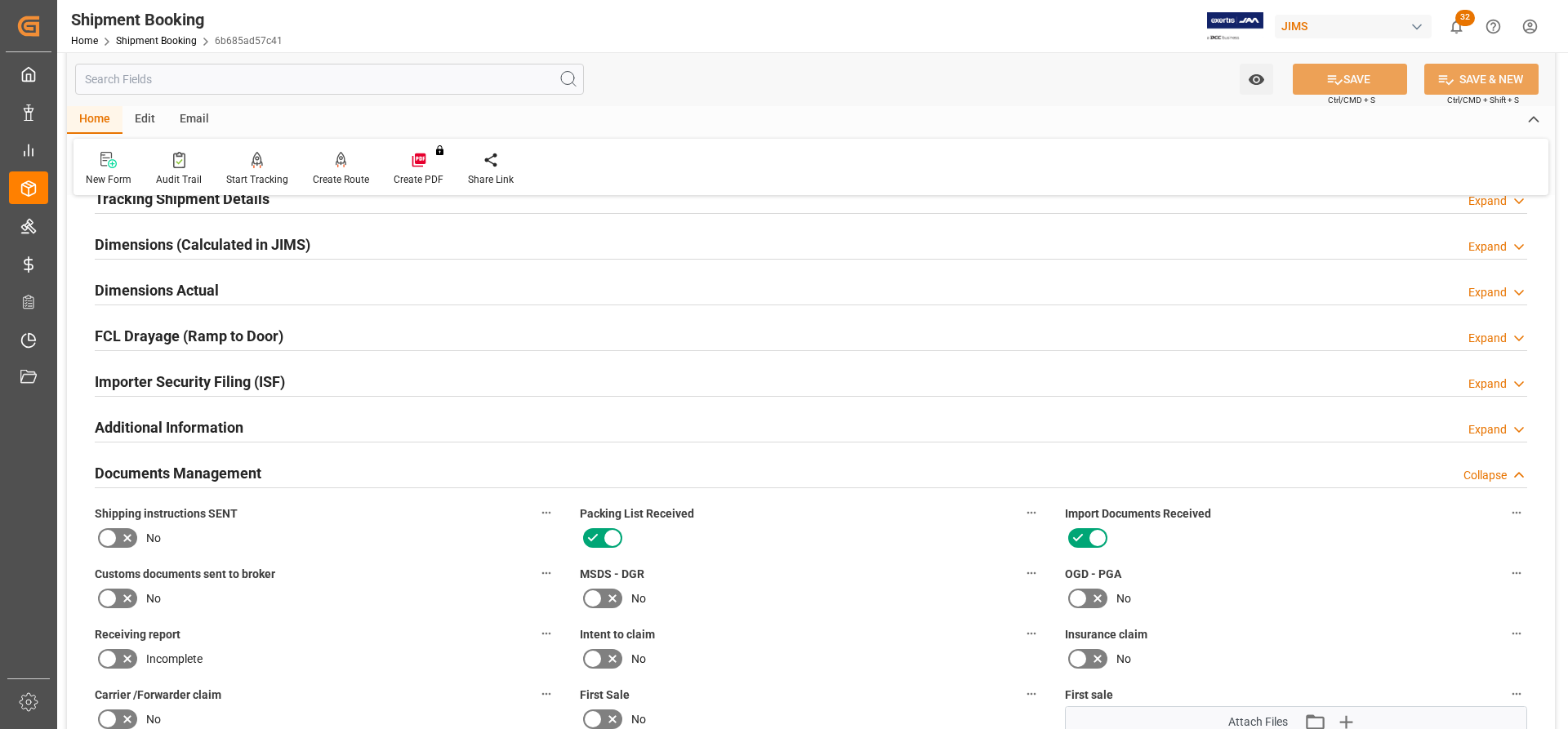
scroll to position [327, 0]
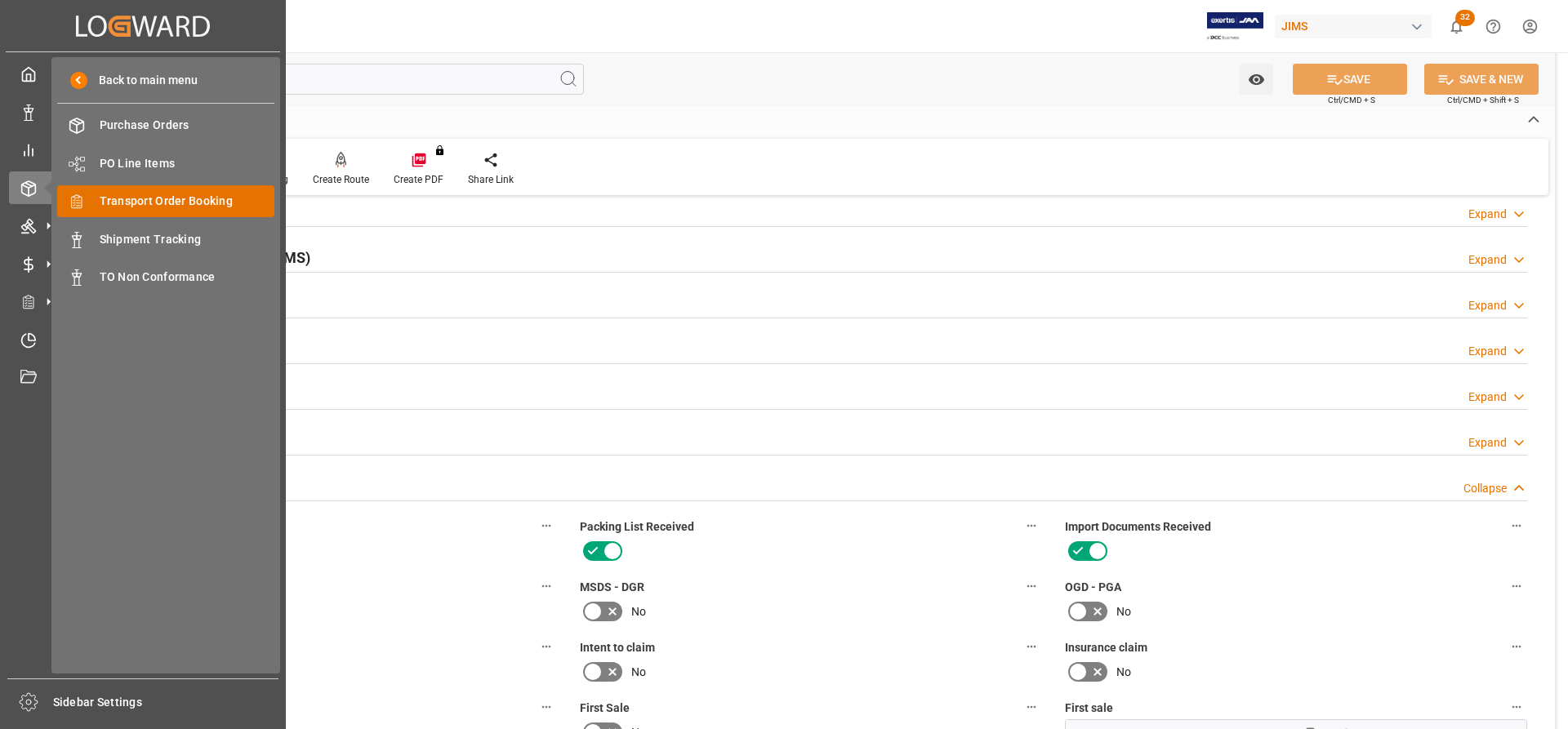
click at [145, 206] on span "Transport Order Booking" at bounding box center [188, 201] width 176 height 17
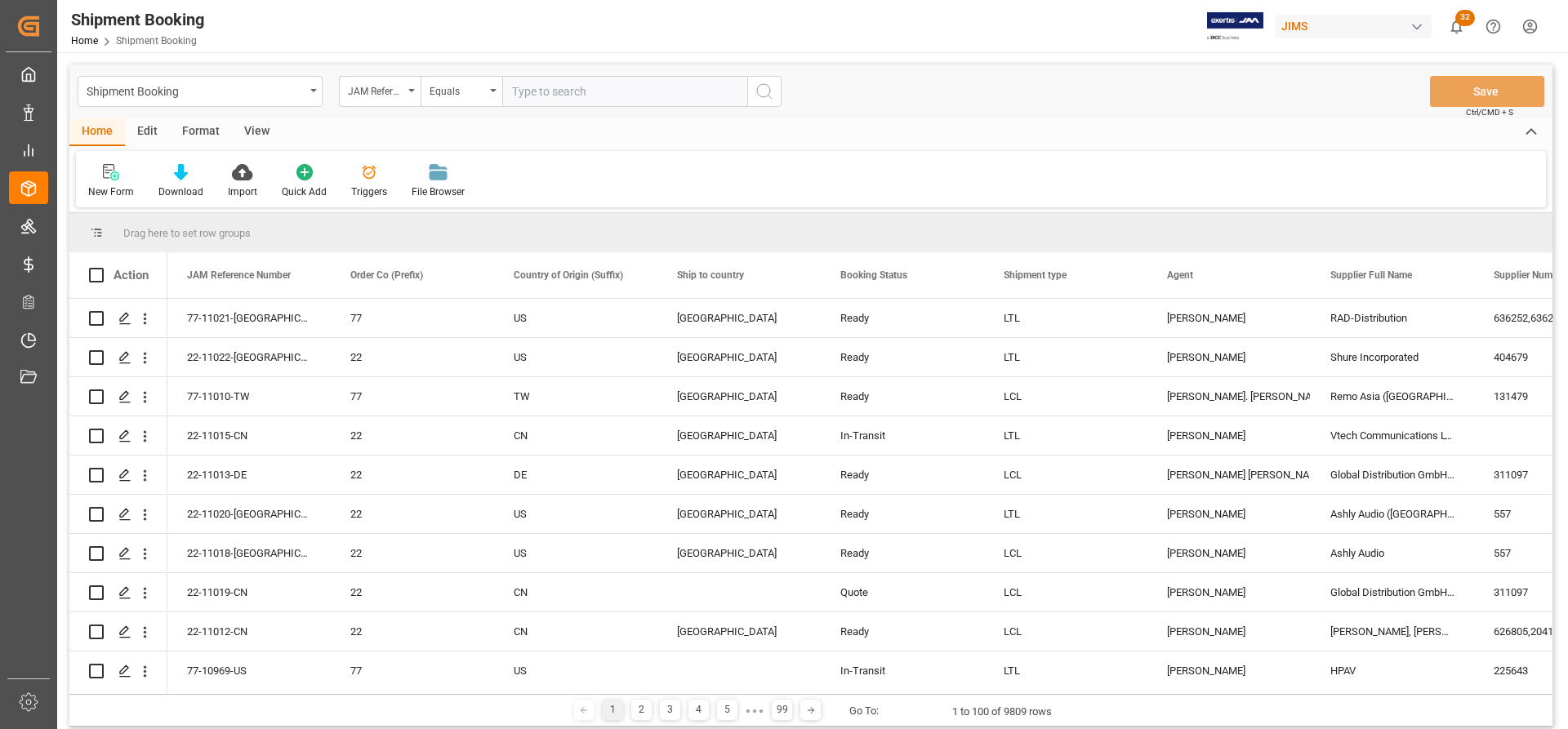
click at [539, 92] on input "text" at bounding box center [625, 92] width 245 height 31
paste input "77-10897-US"
type input "77-10897-US"
click at [757, 86] on icon "search button" at bounding box center [764, 91] width 19 height 19
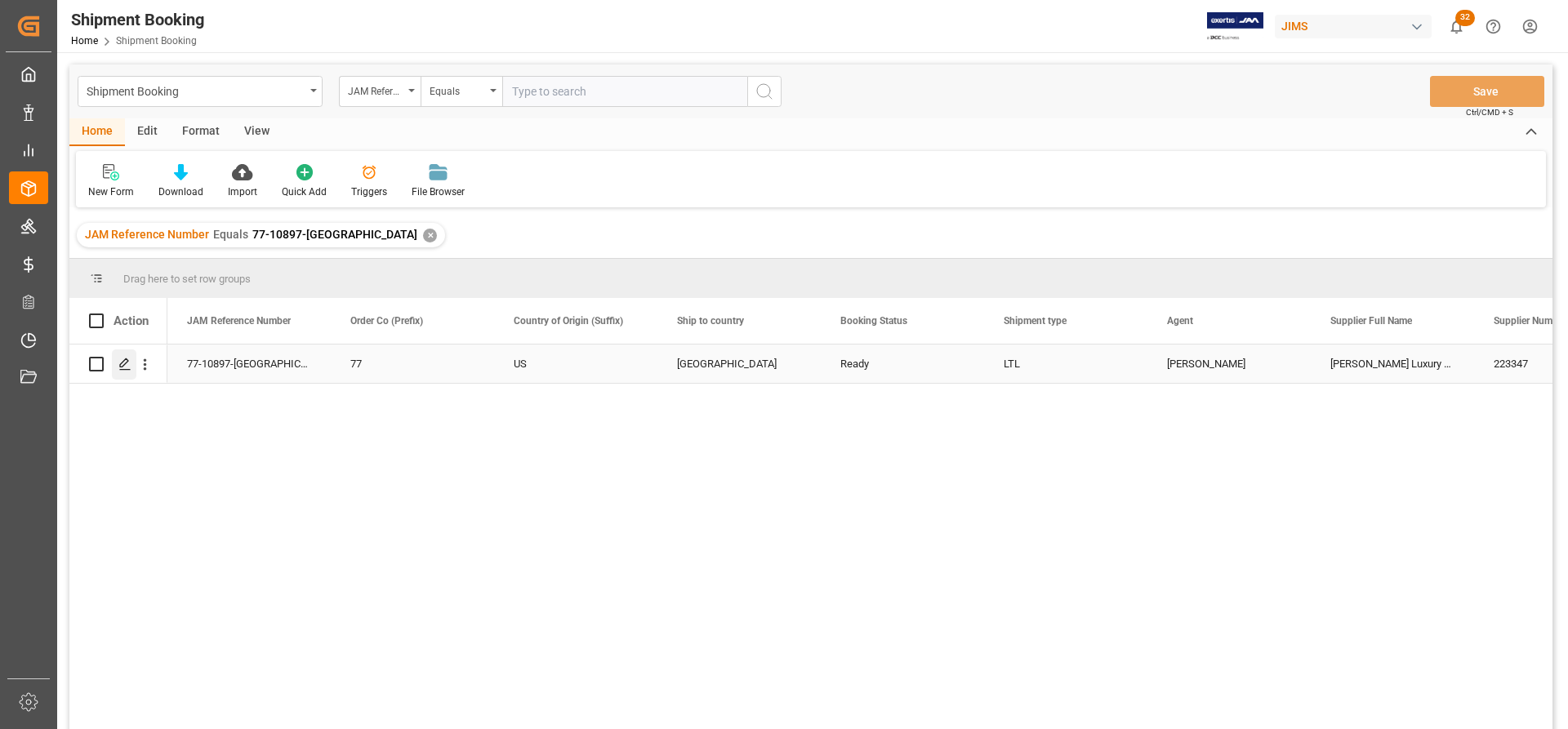
click at [124, 367] on icon "Press SPACE to select this row." at bounding box center [125, 364] width 13 height 13
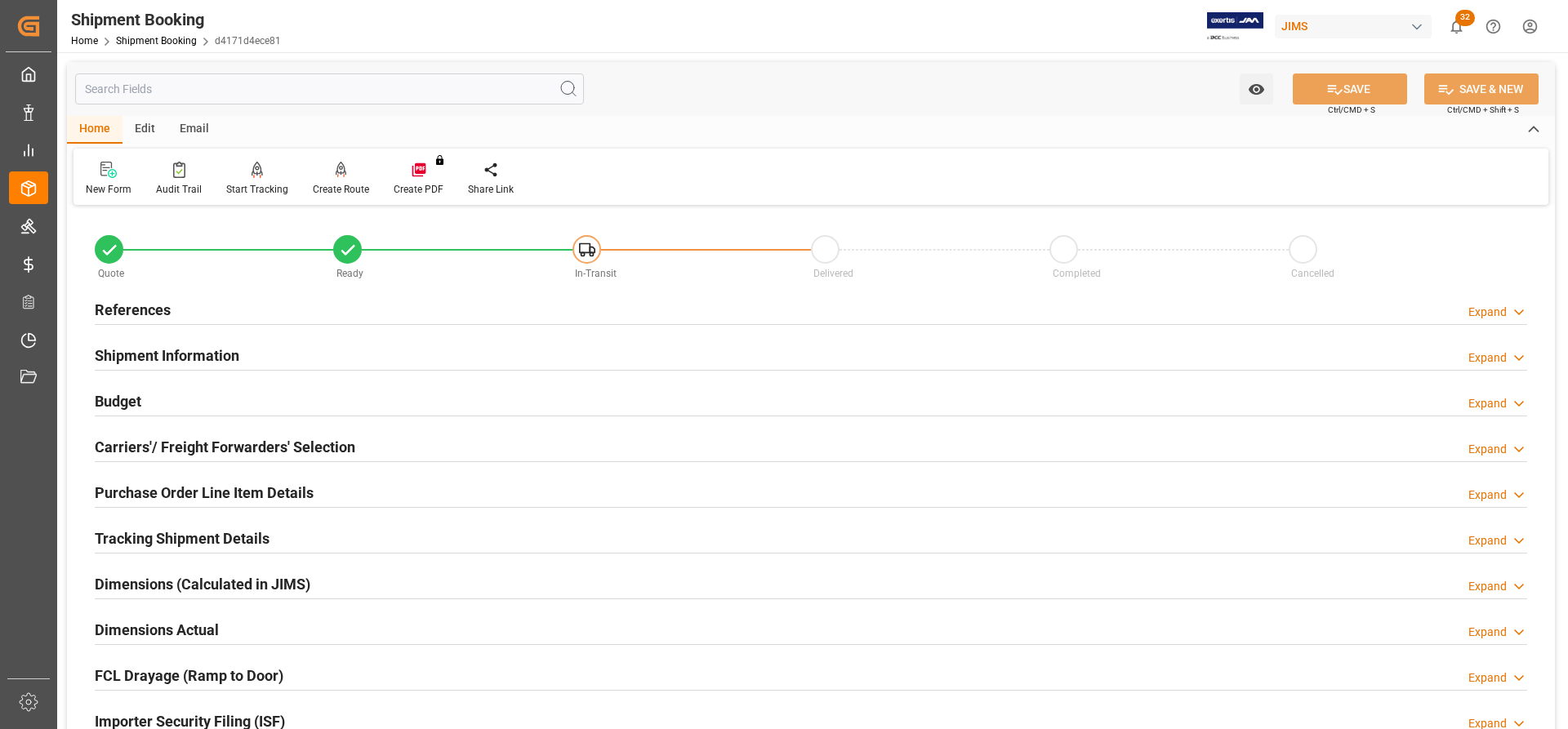
click at [142, 440] on h2 "Carriers'/ Freight Forwarders' Selection" at bounding box center [224, 447] width 260 height 22
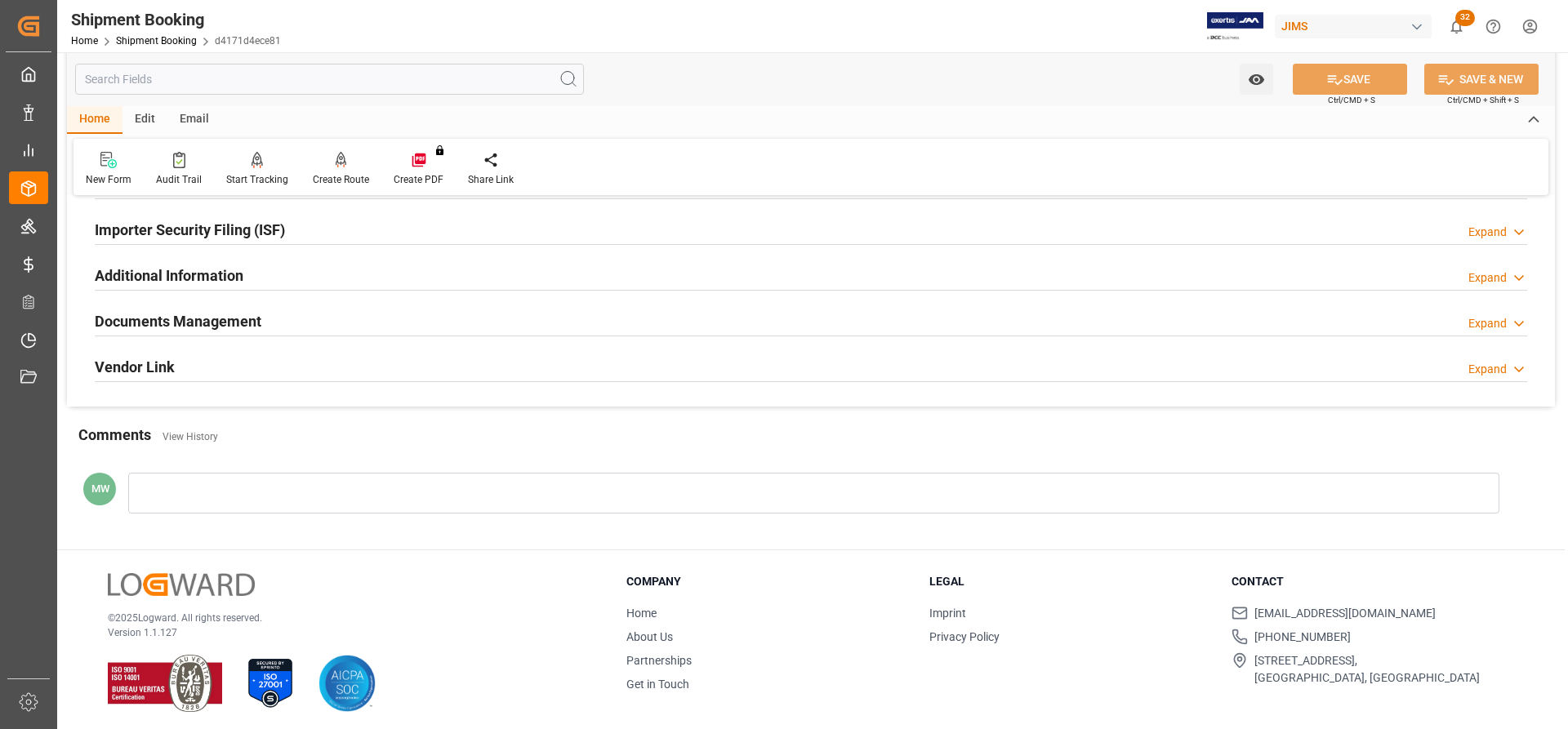
scroll to position [905, 0]
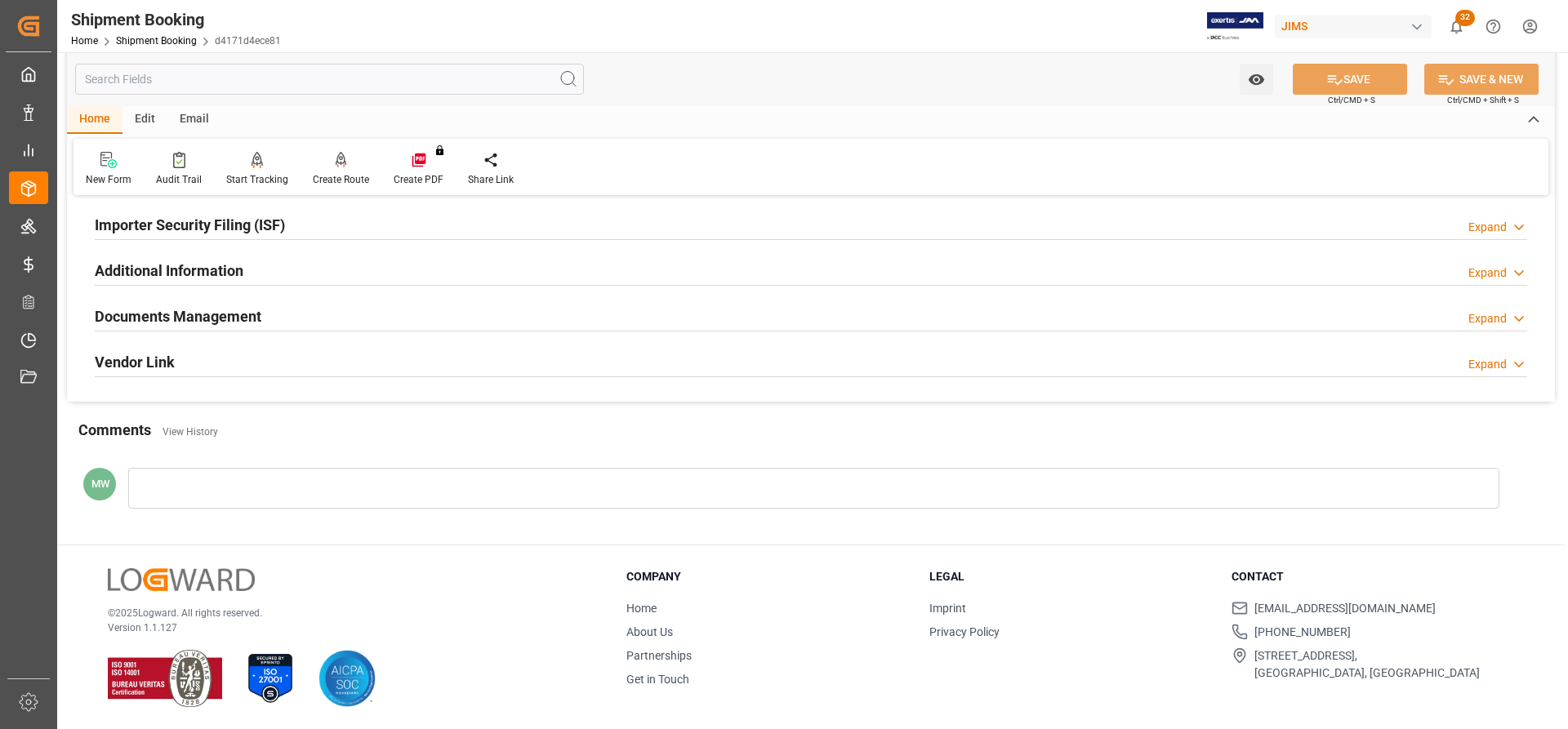
click at [166, 310] on h2 "Documents Management" at bounding box center [178, 316] width 167 height 22
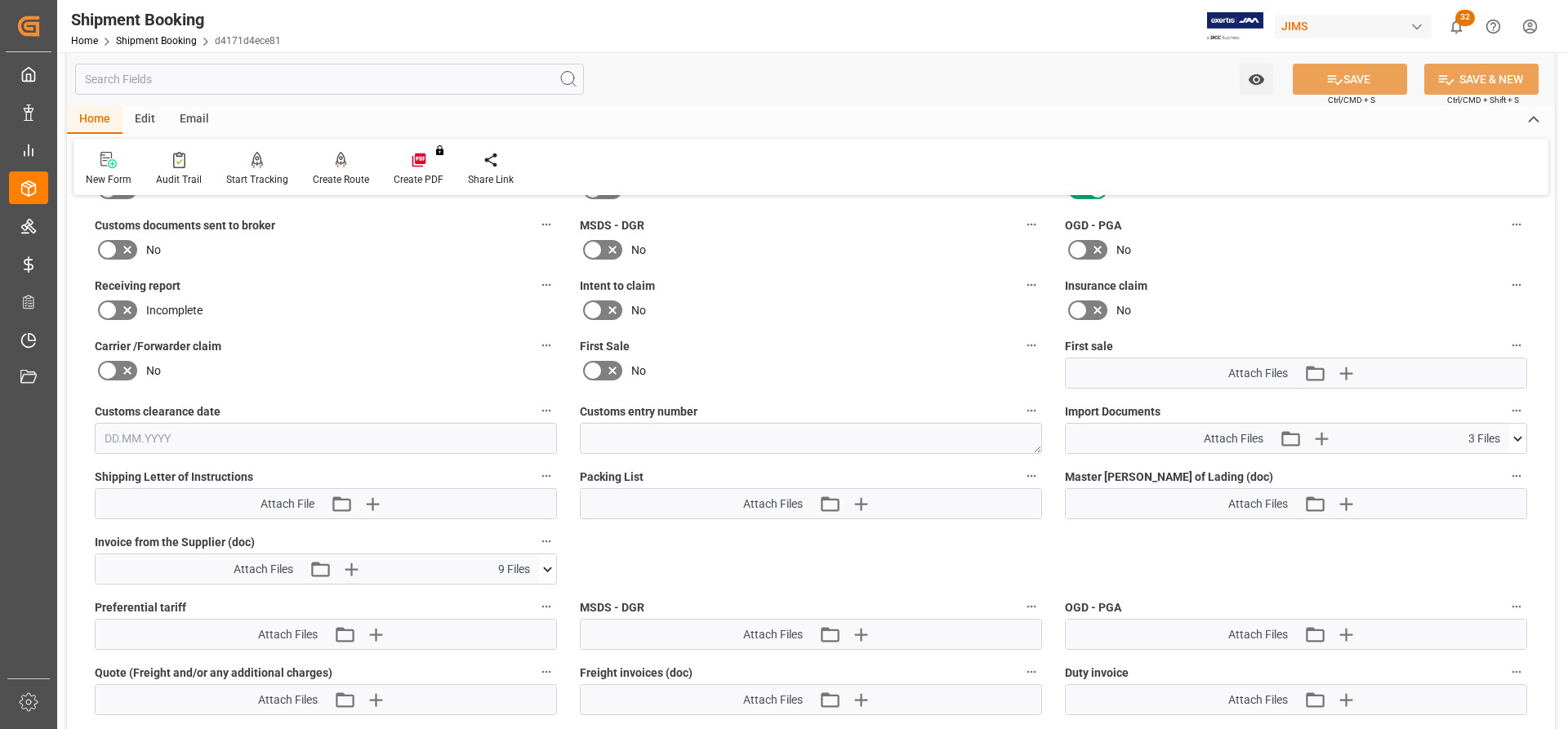
scroll to position [1068, 0]
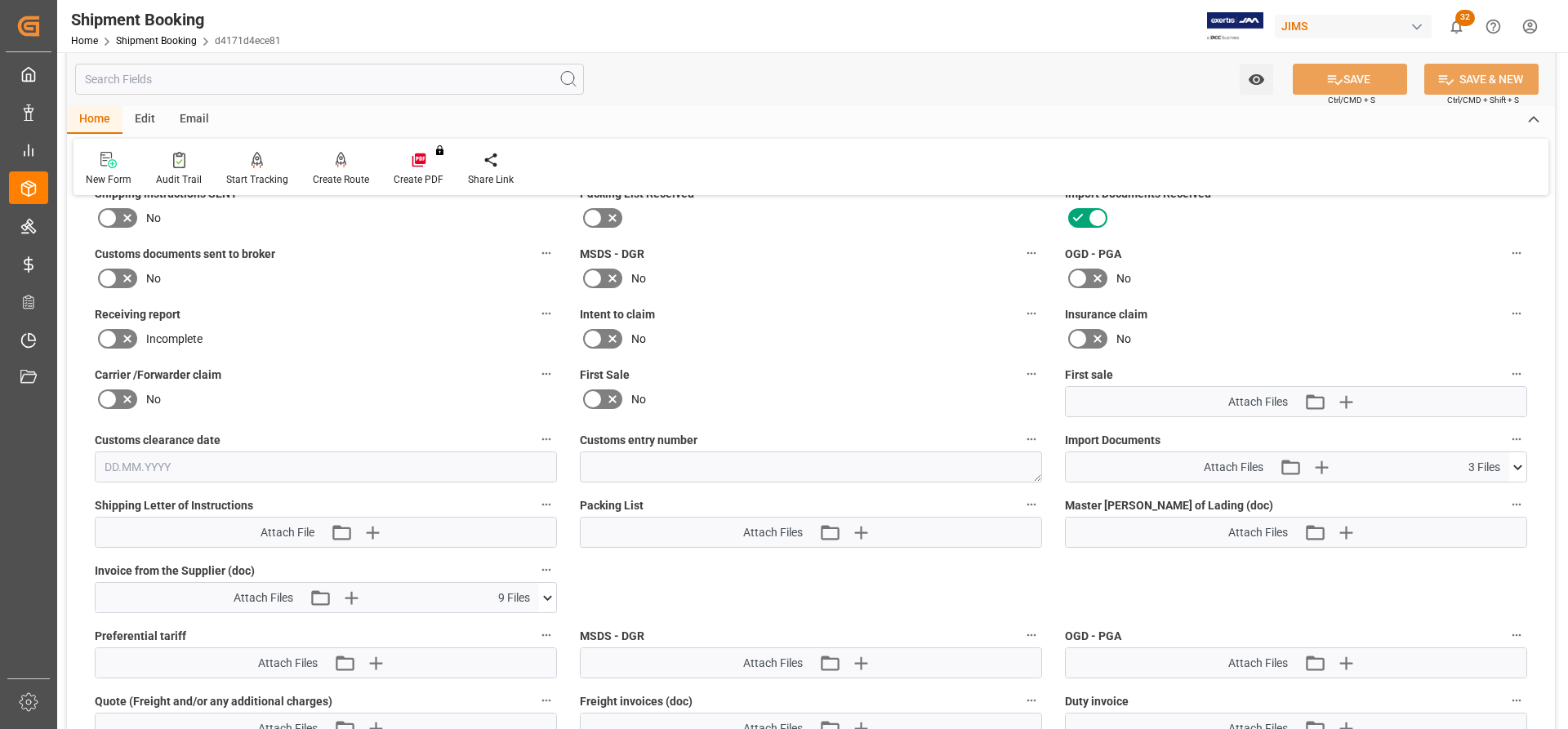
click at [1512, 462] on icon at bounding box center [1518, 467] width 17 height 17
click at [1330, 471] on icon "button" at bounding box center [1321, 467] width 27 height 27
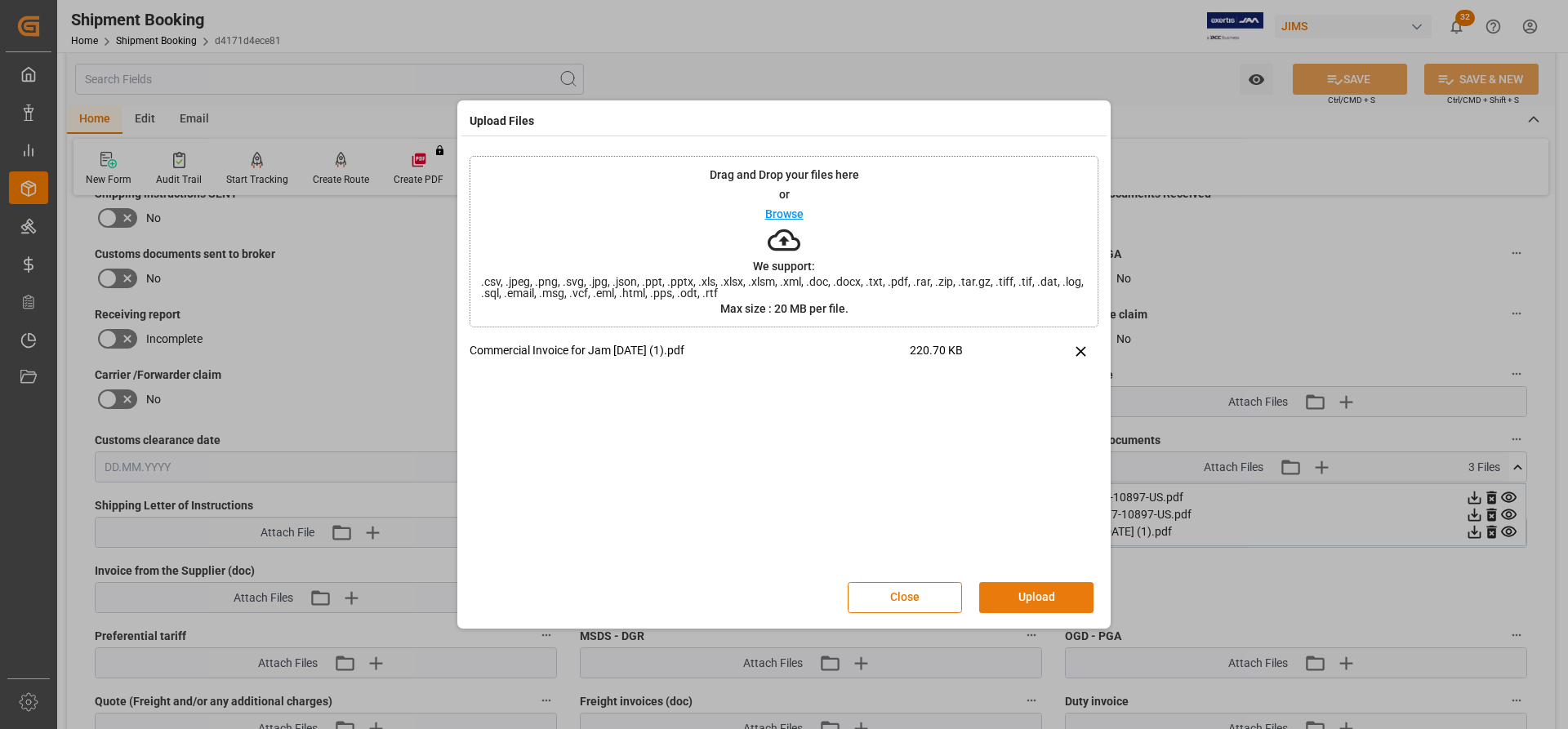
click at [1011, 607] on button "Upload" at bounding box center [1036, 598] width 114 height 31
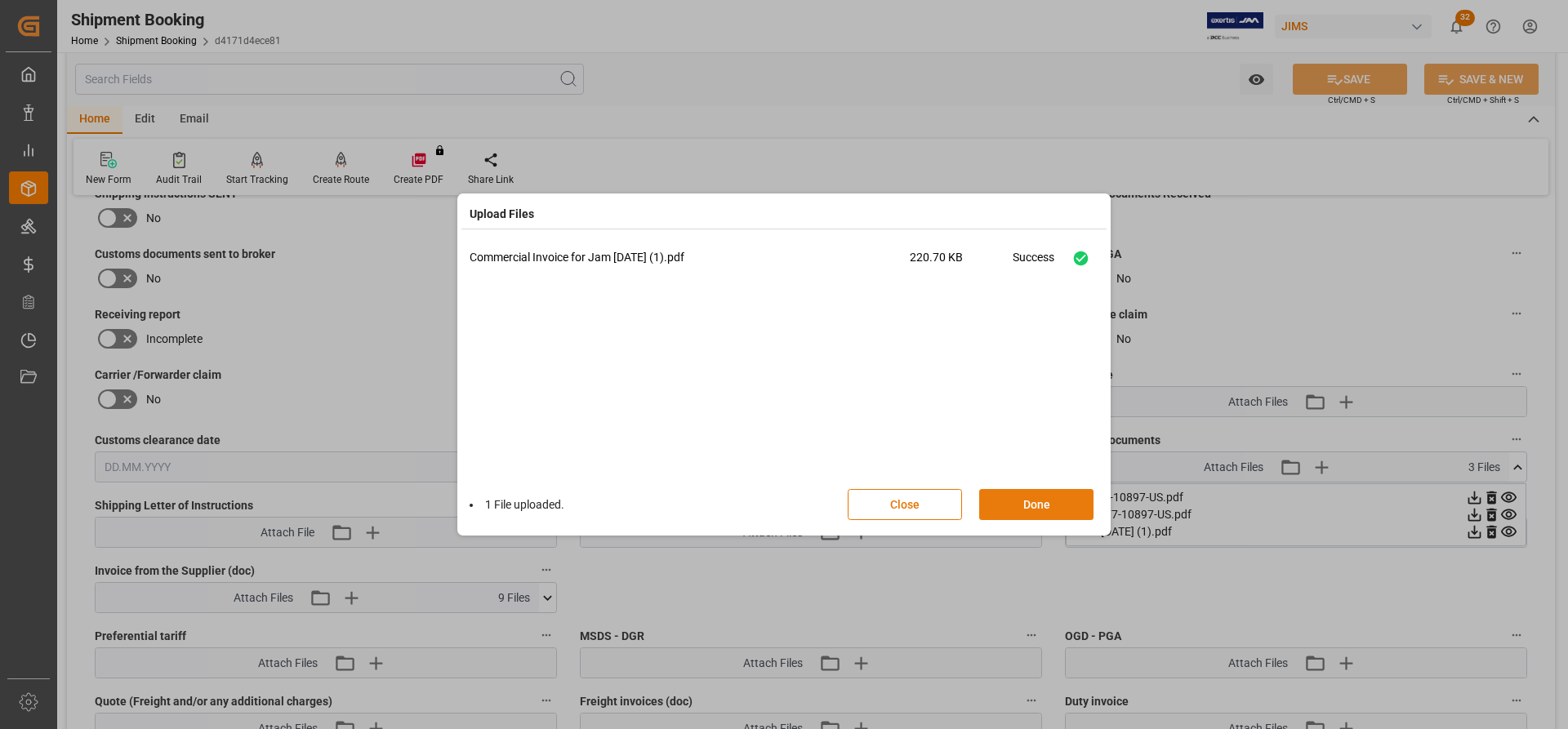
click at [1007, 502] on button "Done" at bounding box center [1036, 505] width 114 height 31
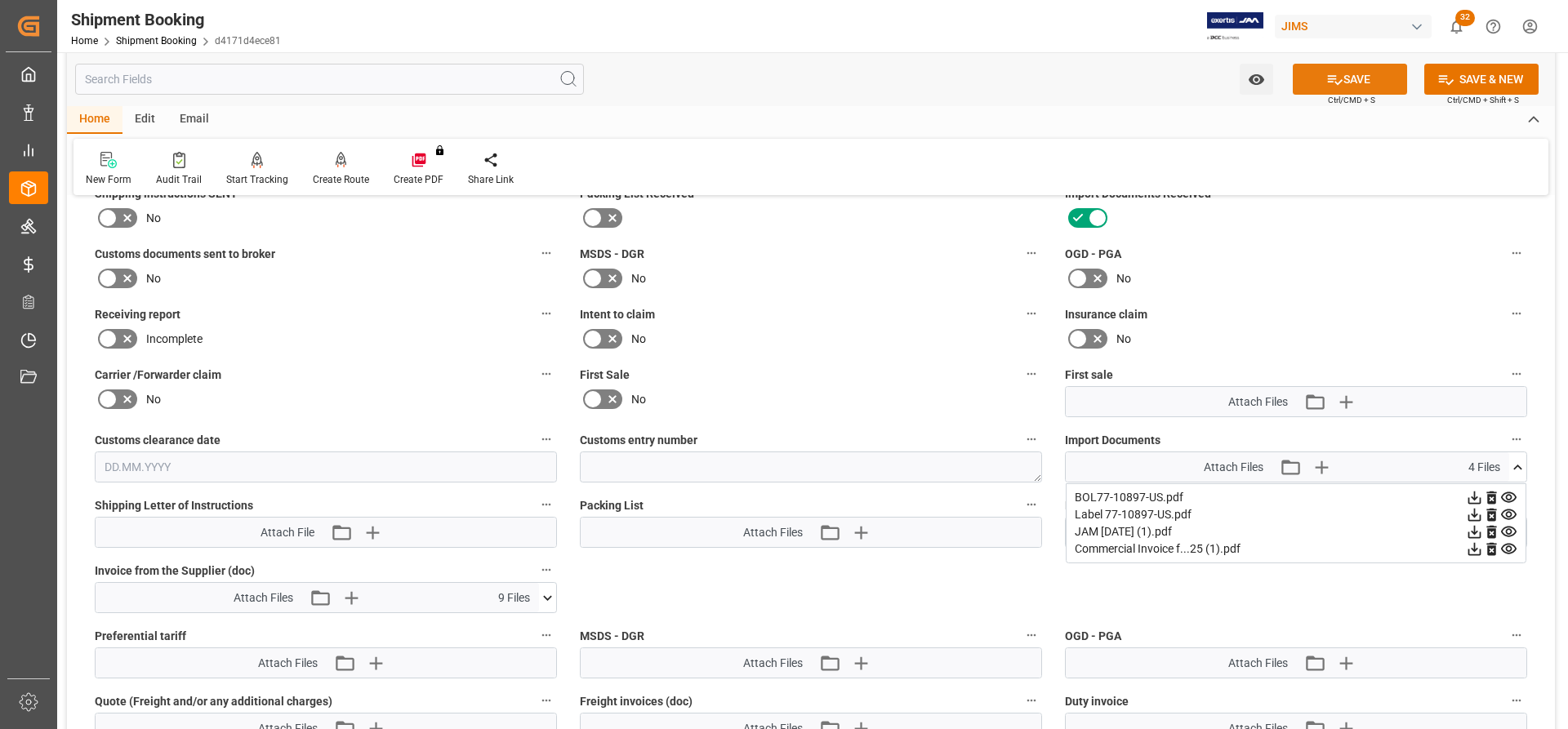
click at [1367, 88] on button "SAVE" at bounding box center [1350, 80] width 114 height 31
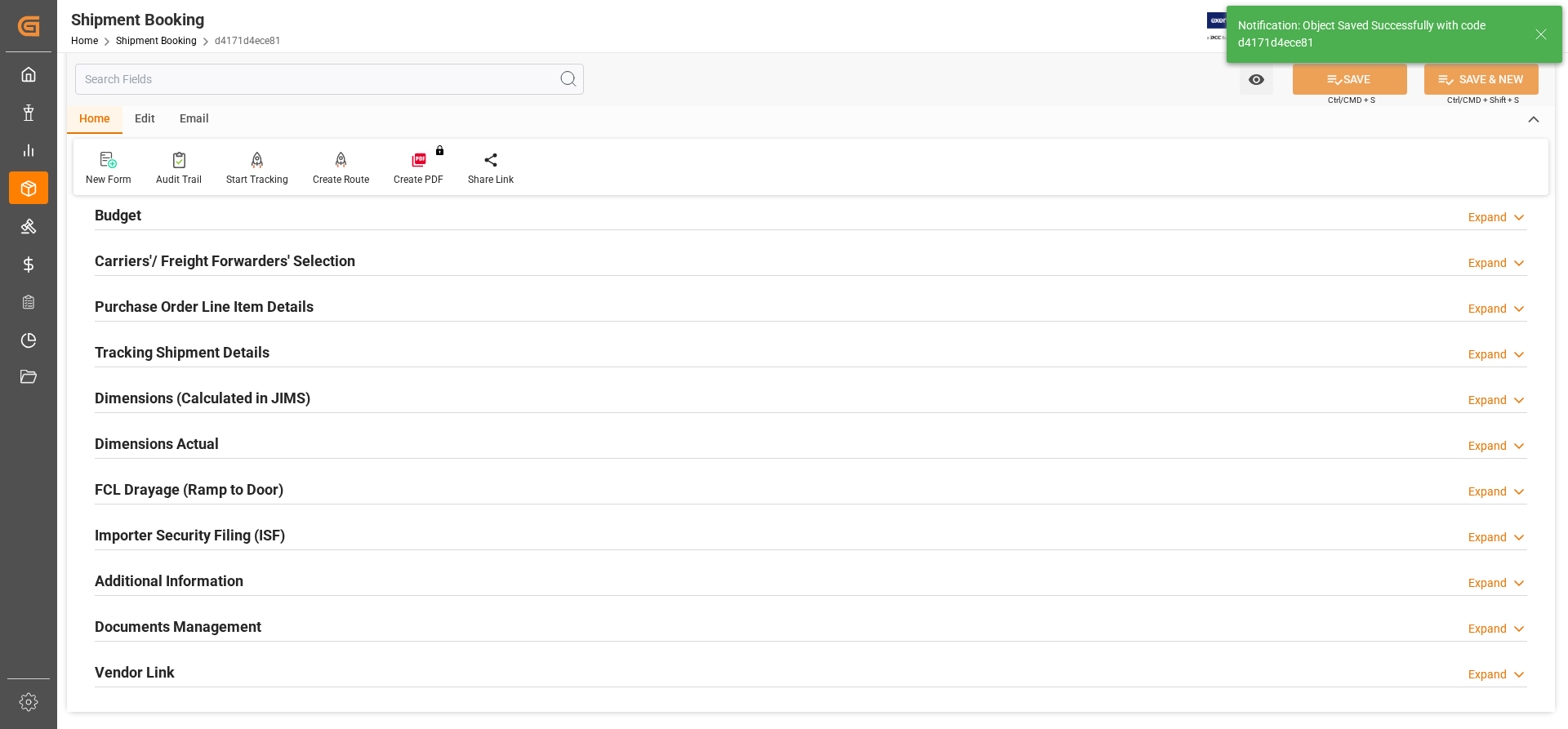
scroll to position [0, 0]
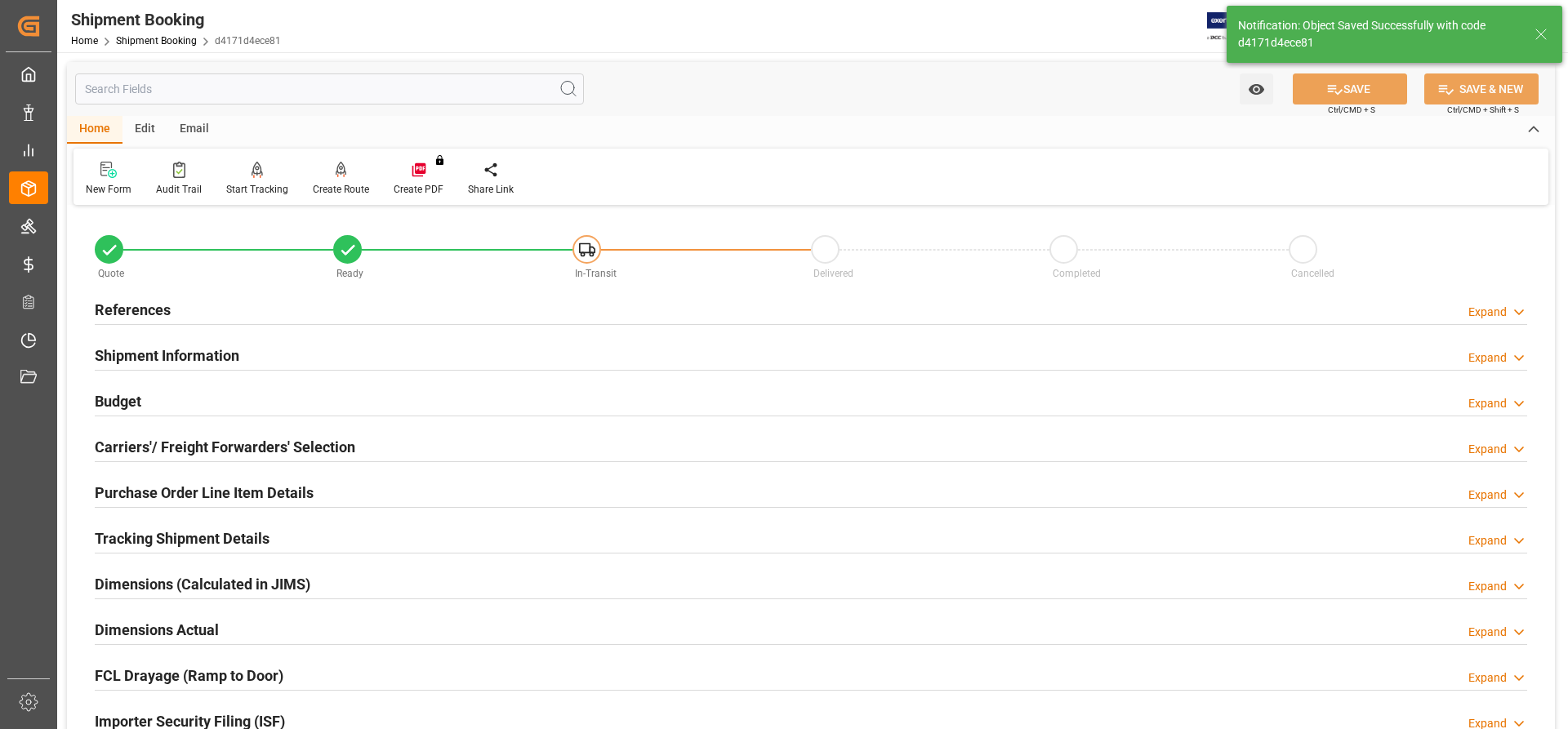
click at [126, 319] on h2 "References" at bounding box center [132, 310] width 76 height 22
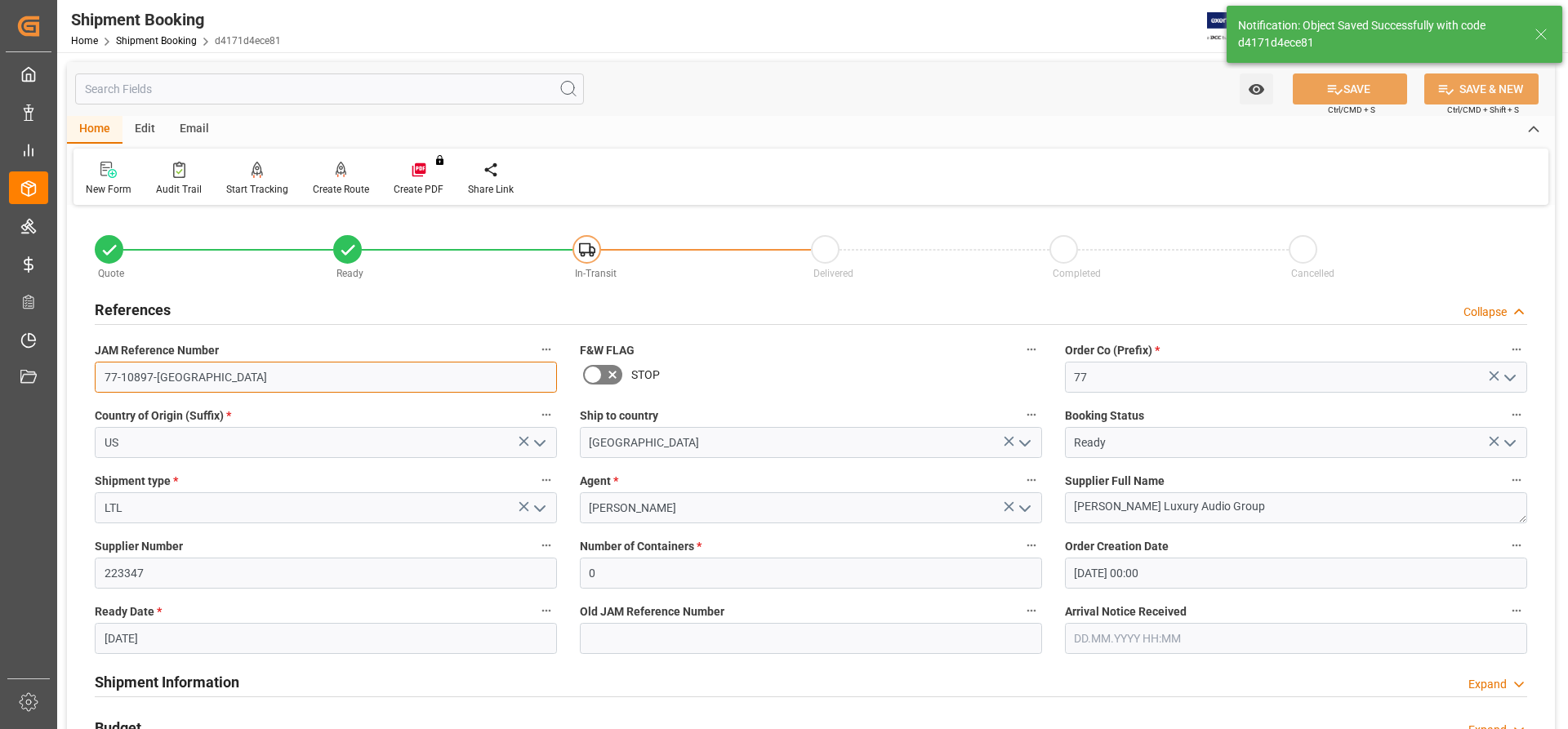
drag, startPoint x: 190, startPoint y: 378, endPoint x: 69, endPoint y: 370, distance: 121.3
click at [69, 370] on div "Quote Ready In-Transit Delivered Completed Cancelled References Collapse JAM Re…" at bounding box center [811, 717] width 1488 height 1015
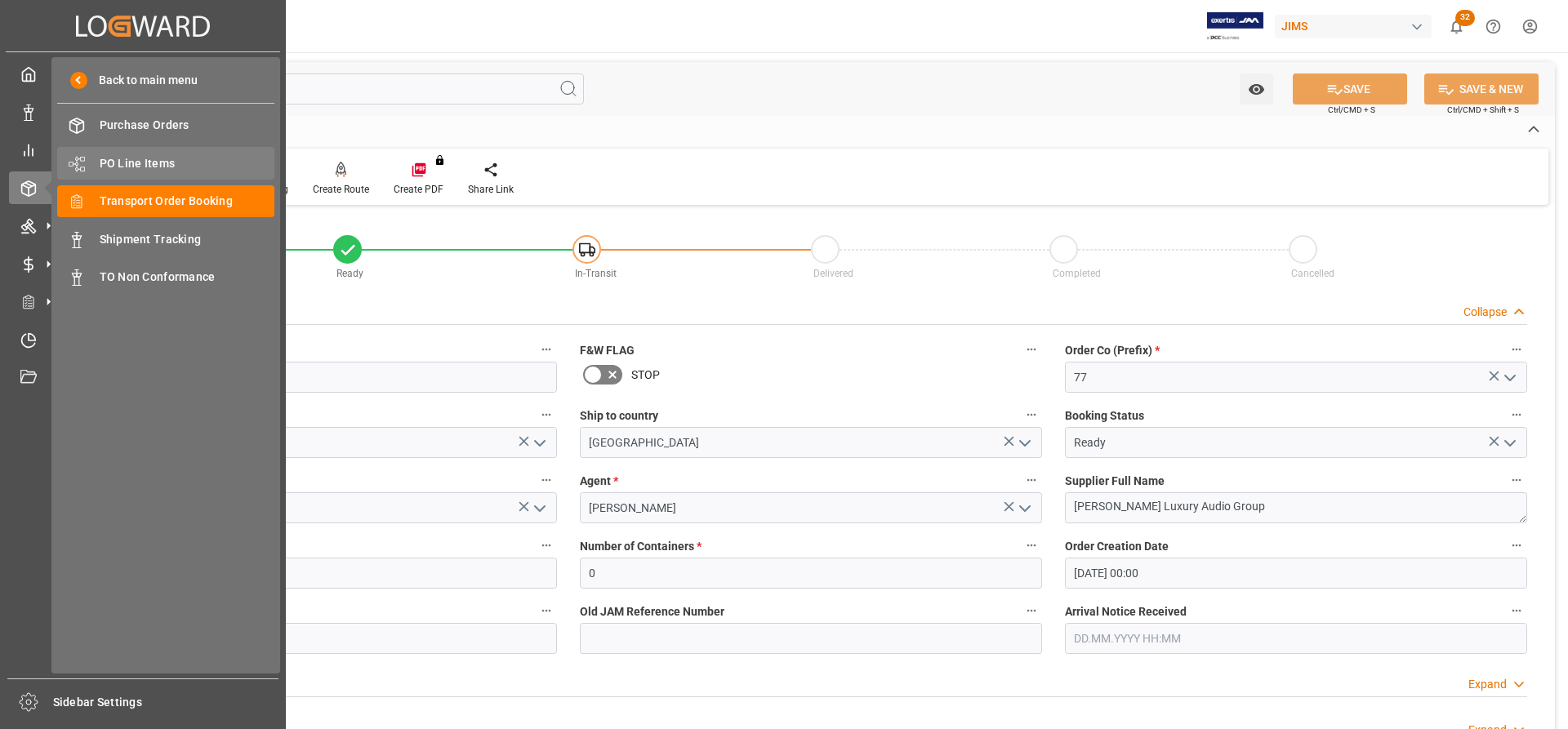
click at [128, 162] on span "PO Line Items" at bounding box center [188, 163] width 176 height 17
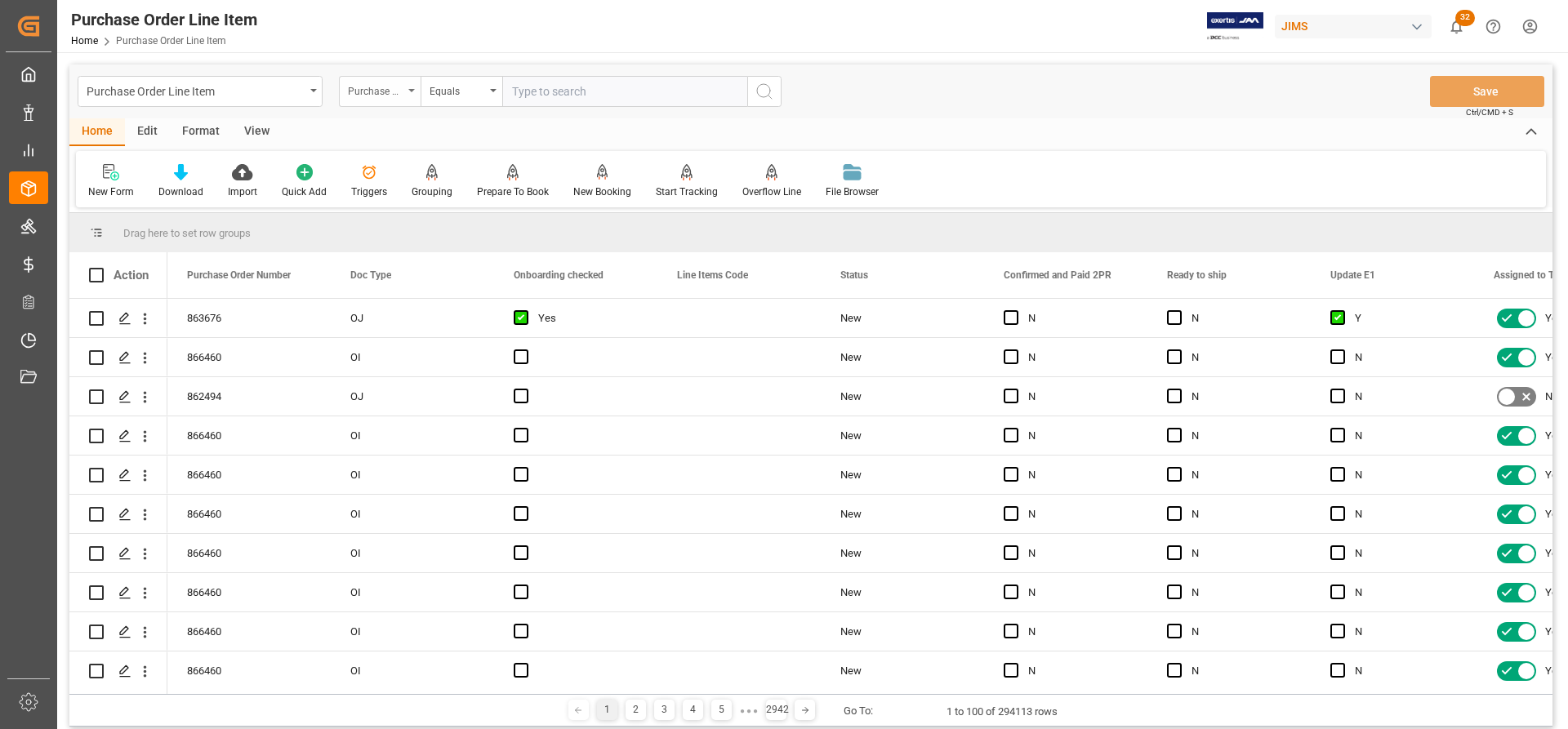
click at [408, 87] on div "Purchase Order Number" at bounding box center [379, 92] width 82 height 31
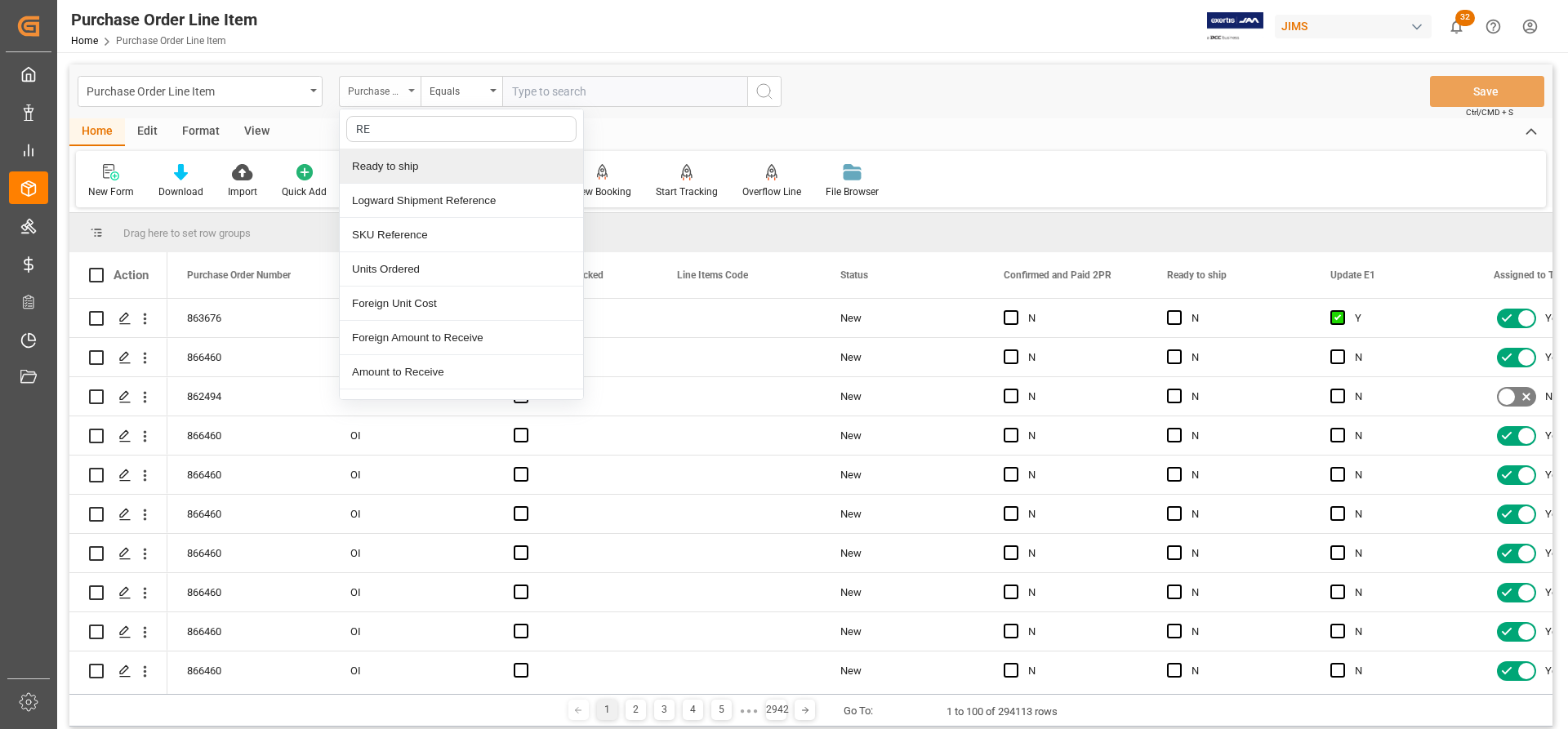
type input "REF"
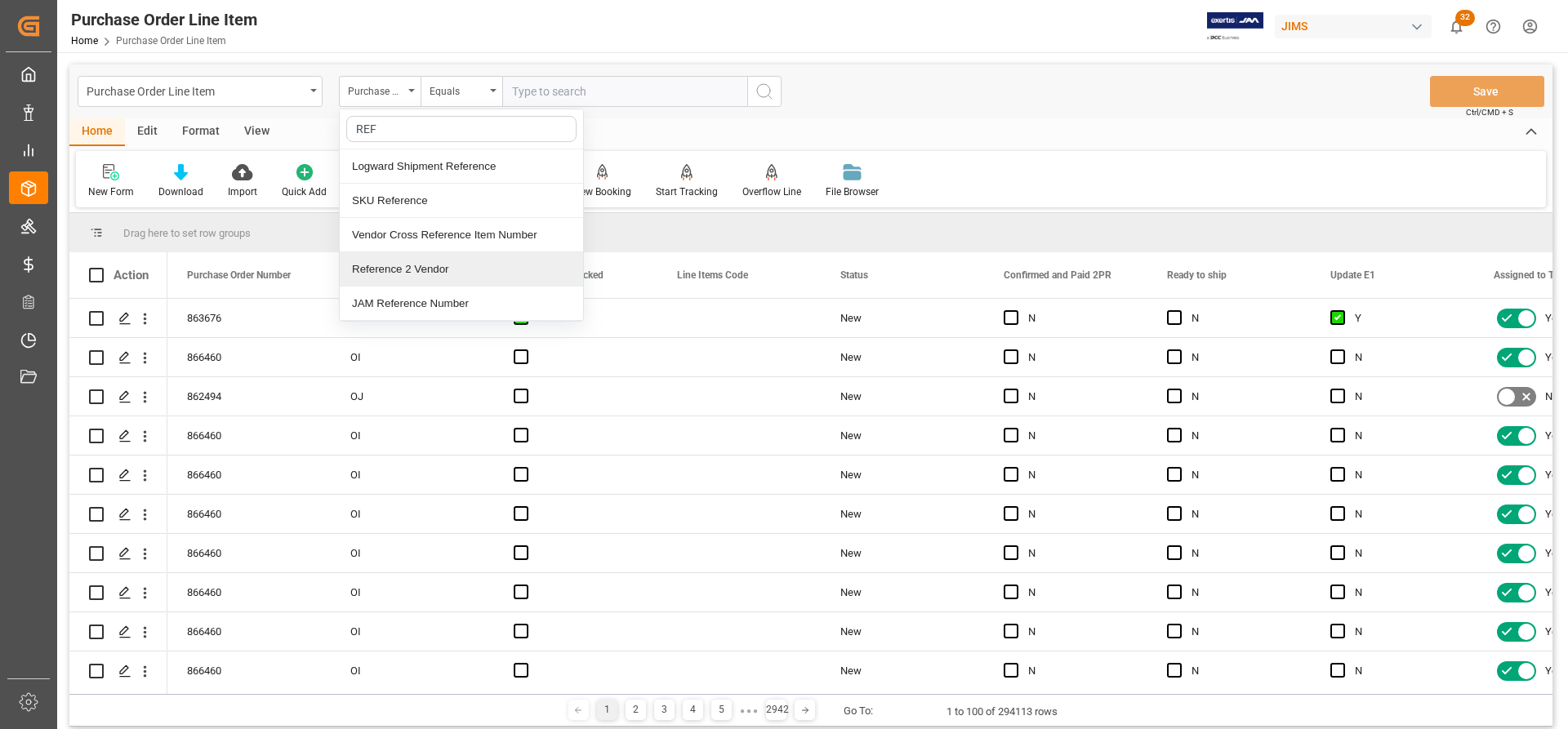
click at [410, 278] on div "Reference 2 Vendor" at bounding box center [462, 269] width 244 height 34
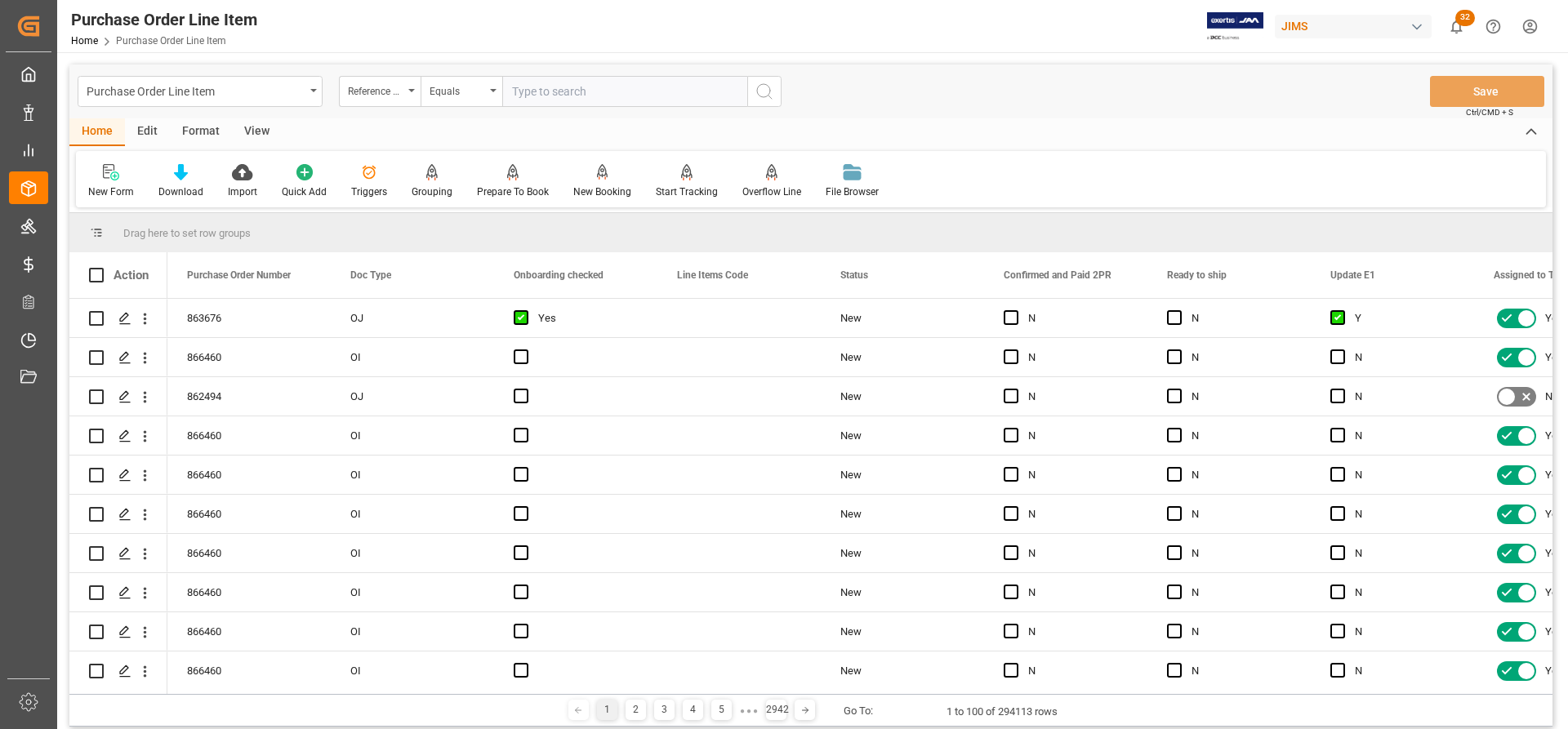
click at [529, 95] on input "text" at bounding box center [625, 92] width 245 height 31
paste input "77-10897-US"
type input "77-10897-US"
click at [767, 92] on icon "search button" at bounding box center [764, 91] width 19 height 19
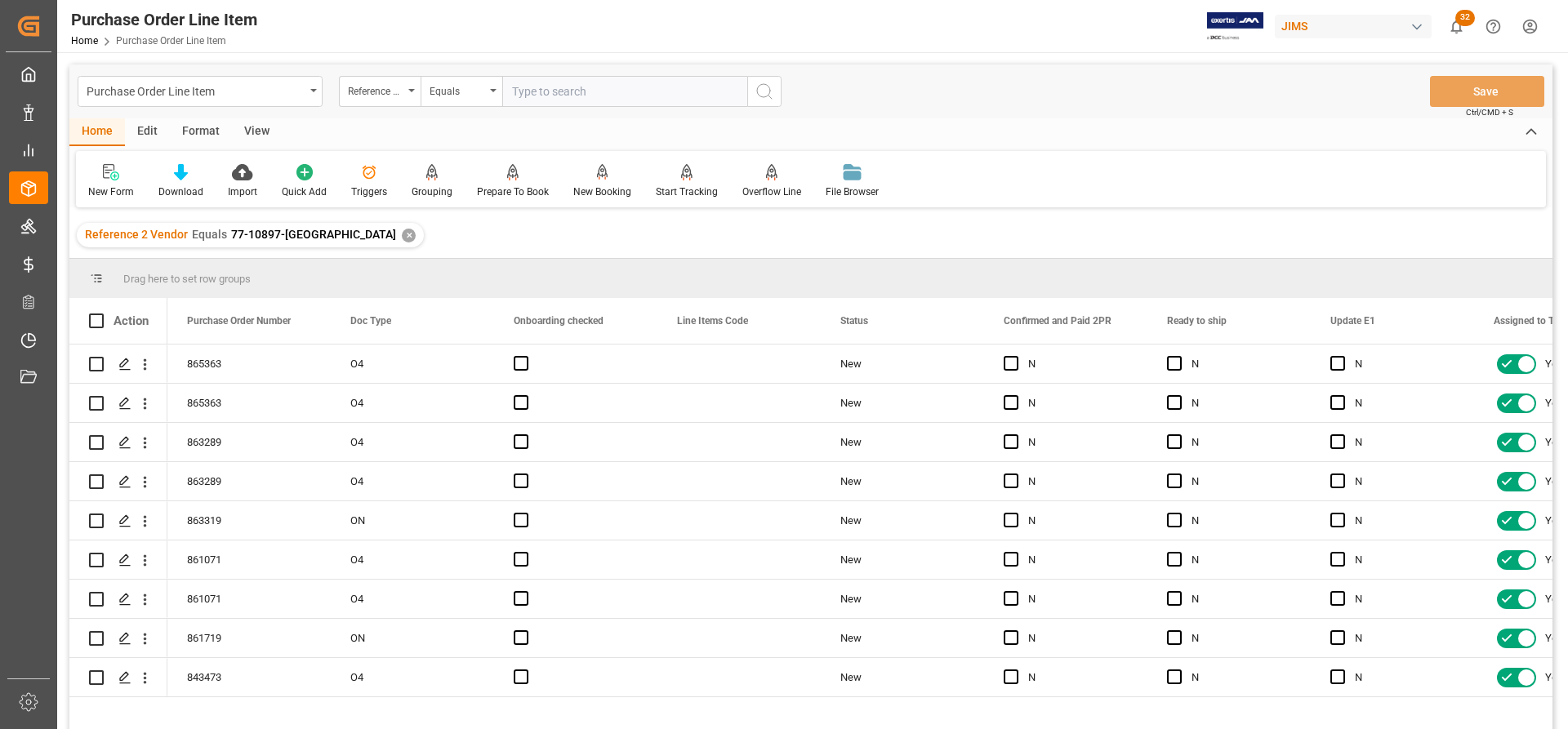
click at [253, 132] on div "View" at bounding box center [256, 132] width 49 height 27
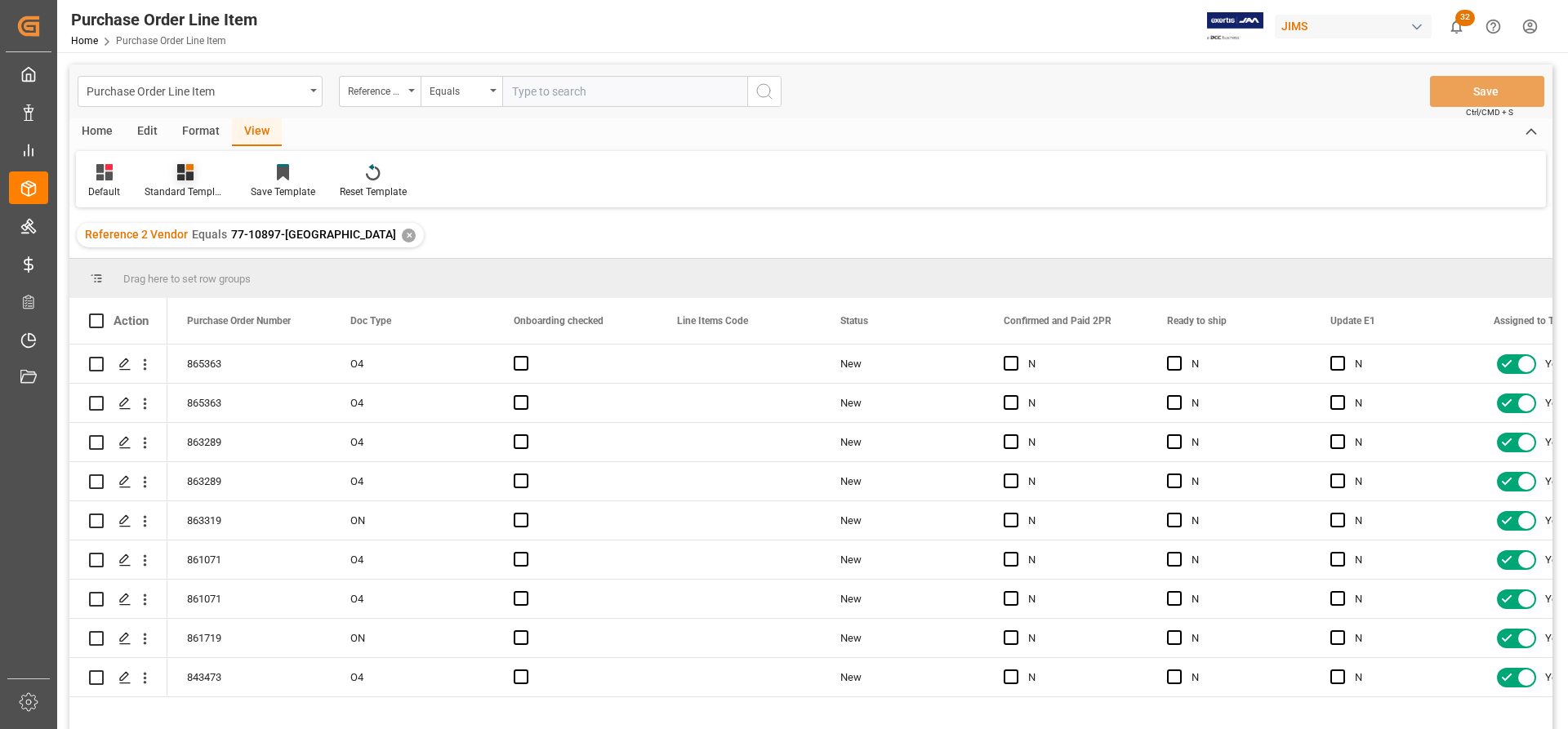
click at [179, 192] on div "Standard Templates" at bounding box center [185, 192] width 82 height 15
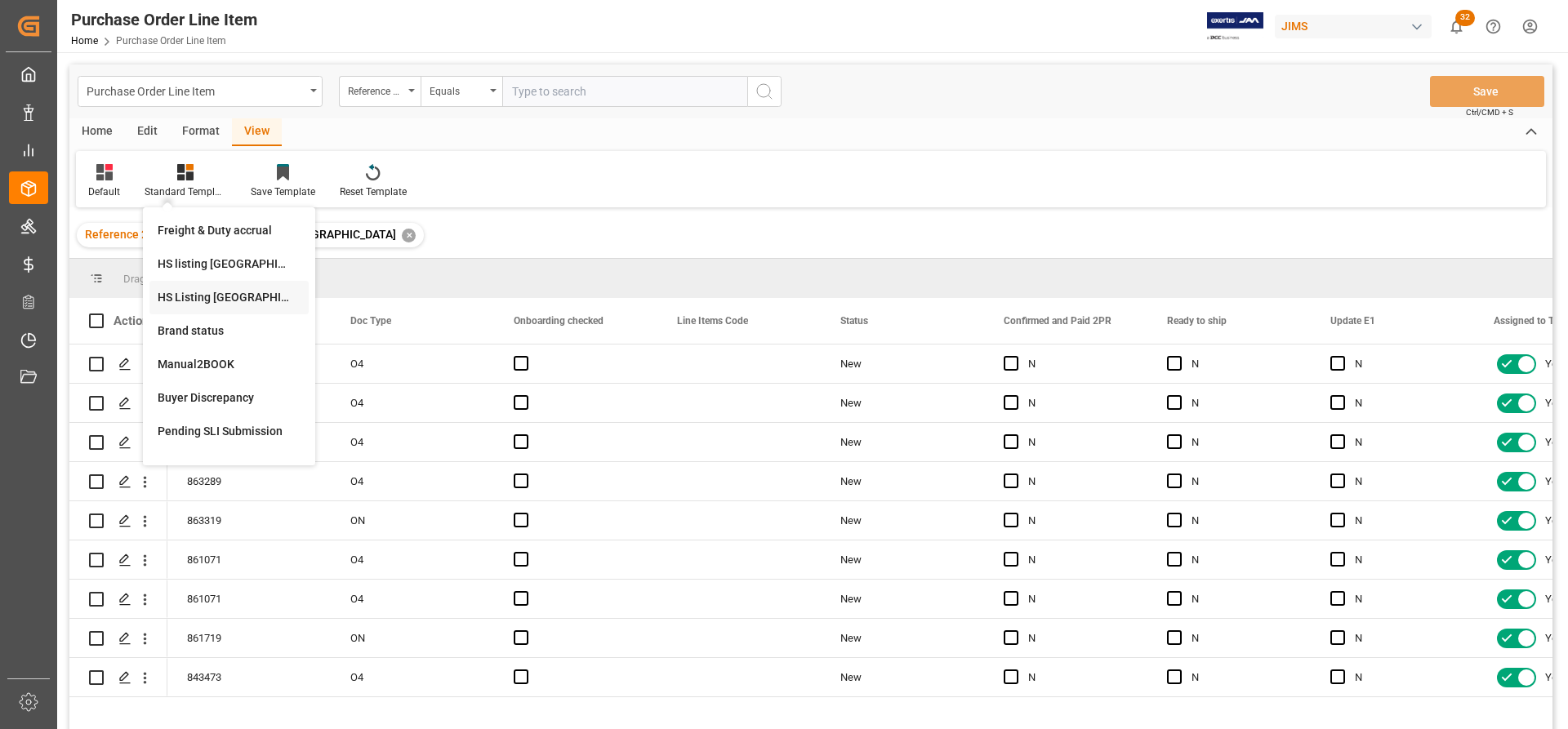
click at [189, 298] on div "HS Listing CANADA" at bounding box center [229, 298] width 143 height 17
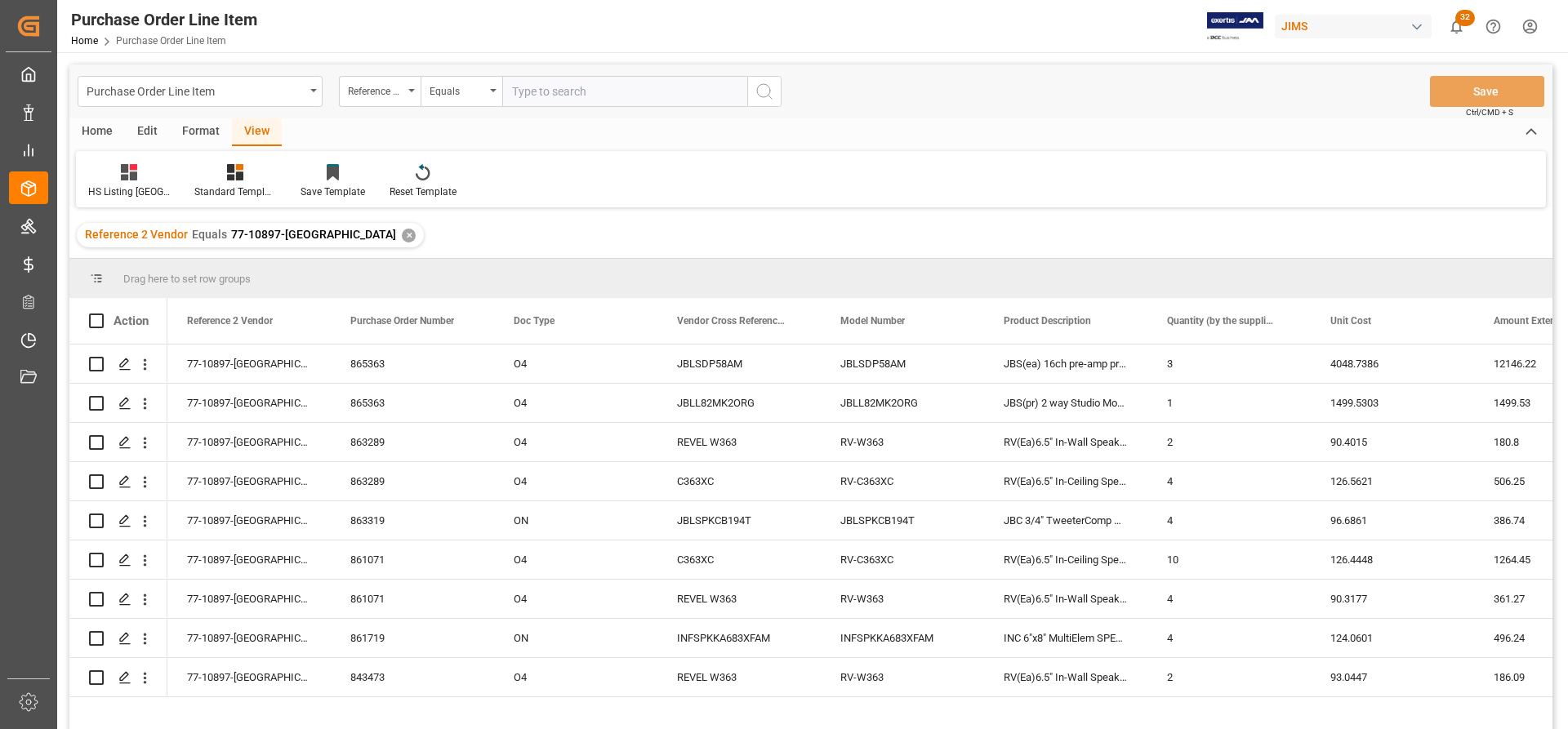
click at [107, 136] on div "Home" at bounding box center [97, 132] width 56 height 27
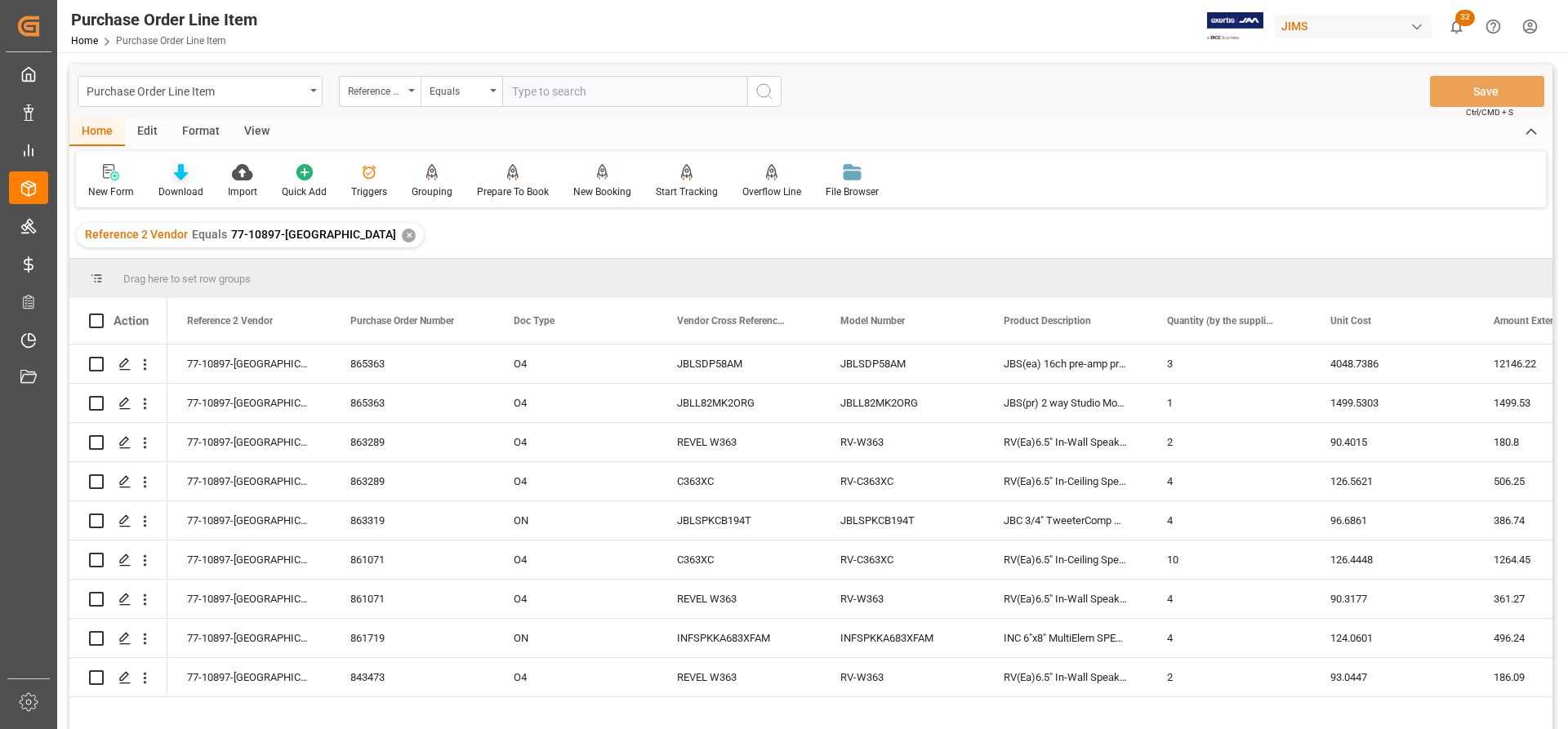
click at [178, 189] on div "Download" at bounding box center [180, 192] width 45 height 15
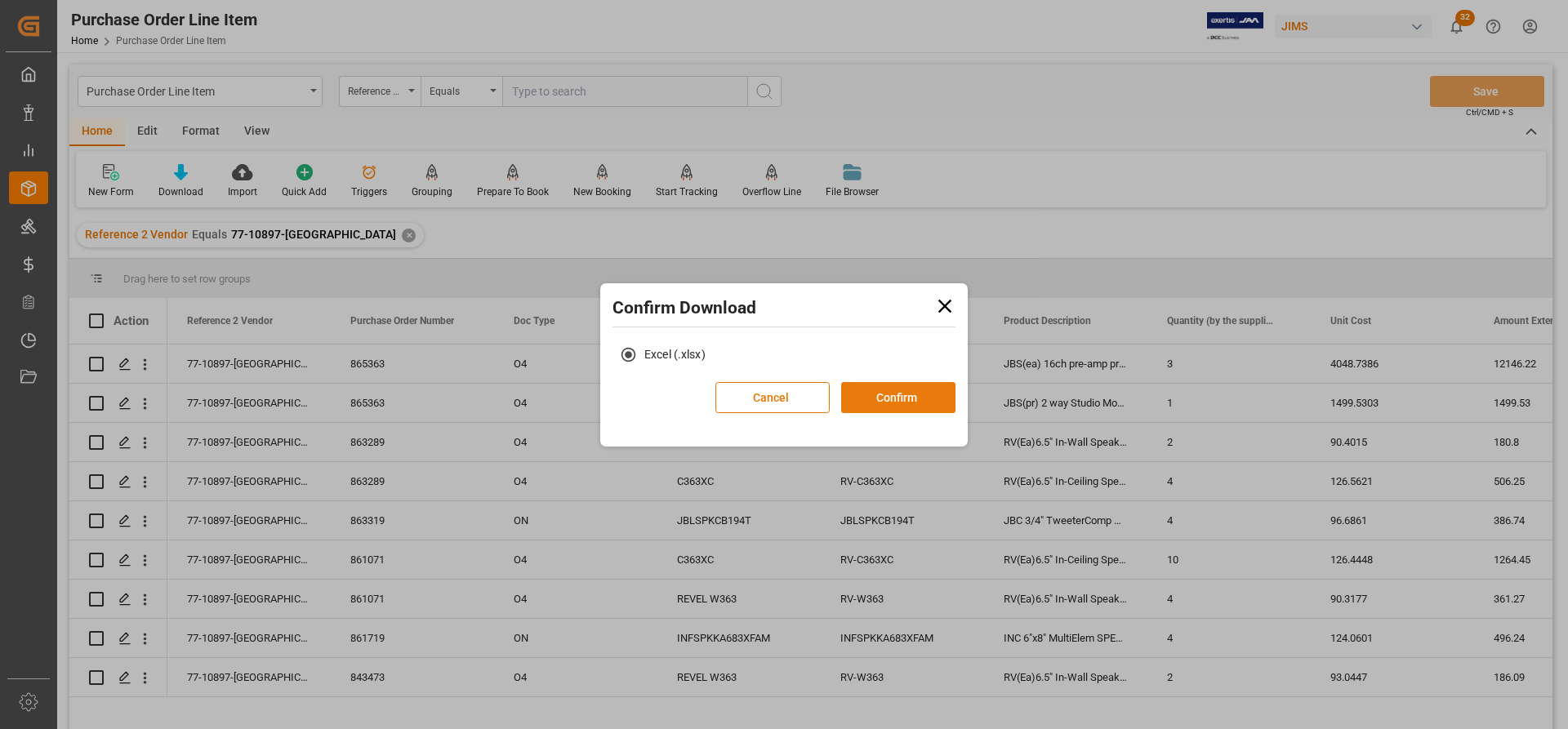
click at [898, 403] on button "Confirm" at bounding box center [898, 397] width 114 height 31
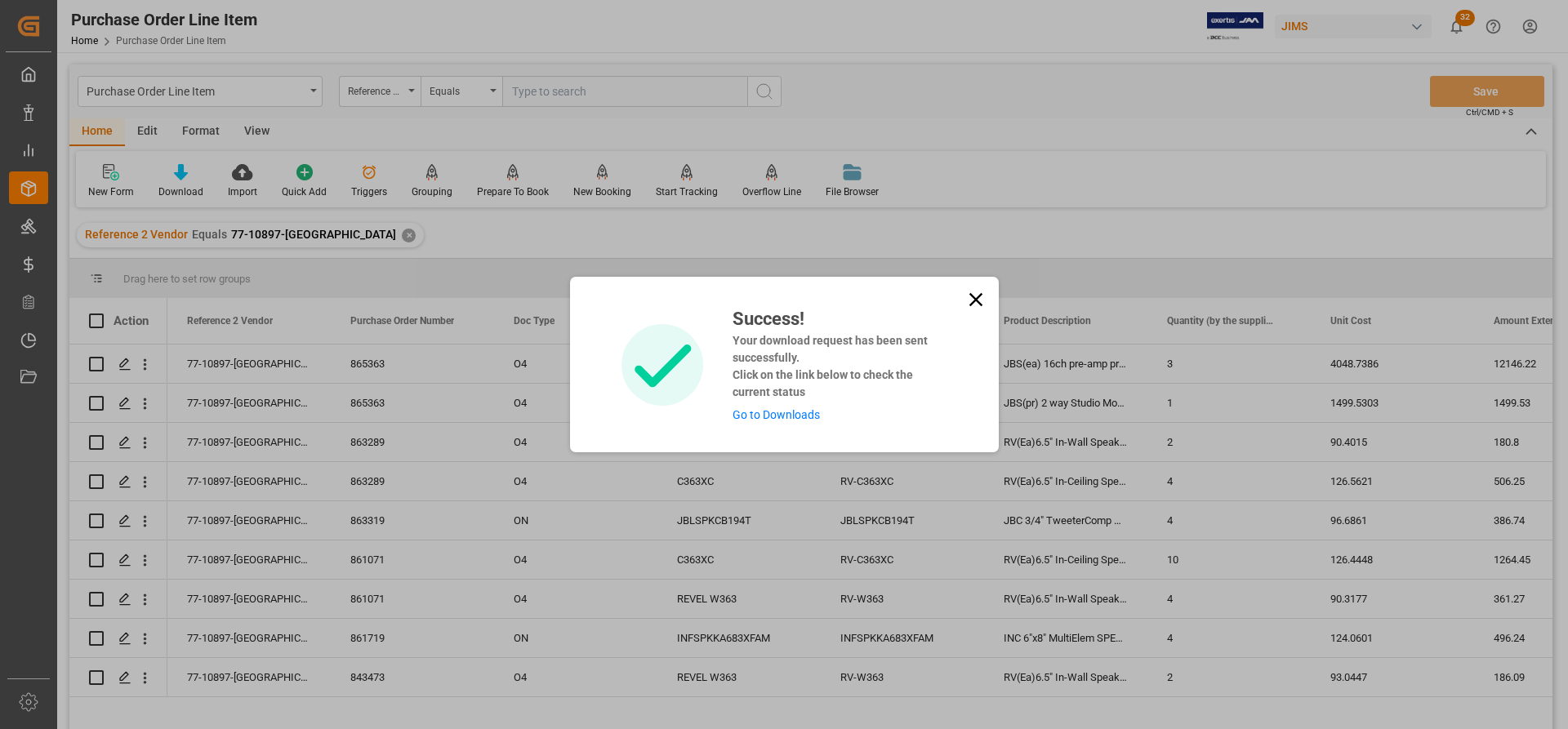
click at [757, 420] on link "Go to Downloads" at bounding box center [776, 415] width 87 height 13
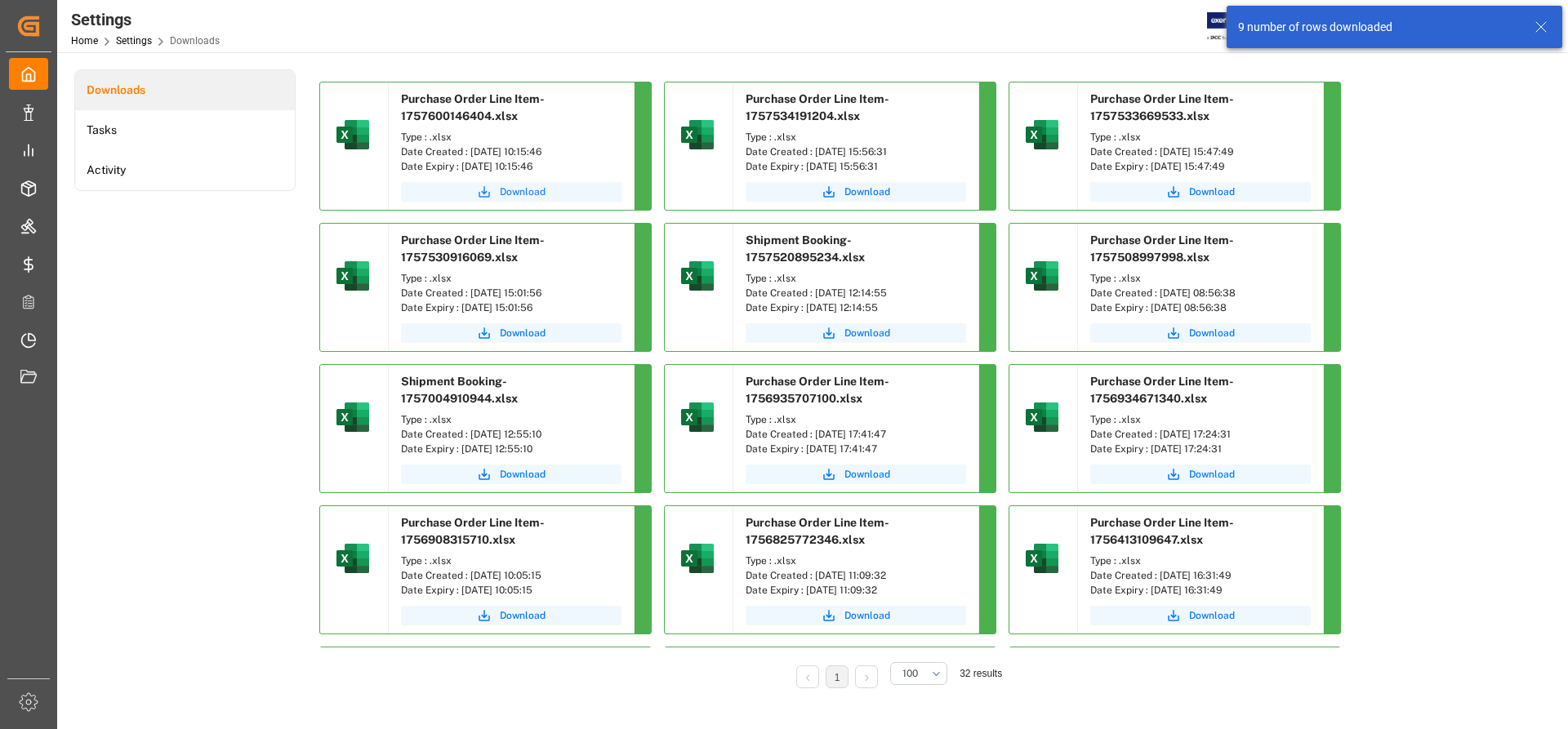
click at [537, 192] on span "Download" at bounding box center [523, 192] width 46 height 15
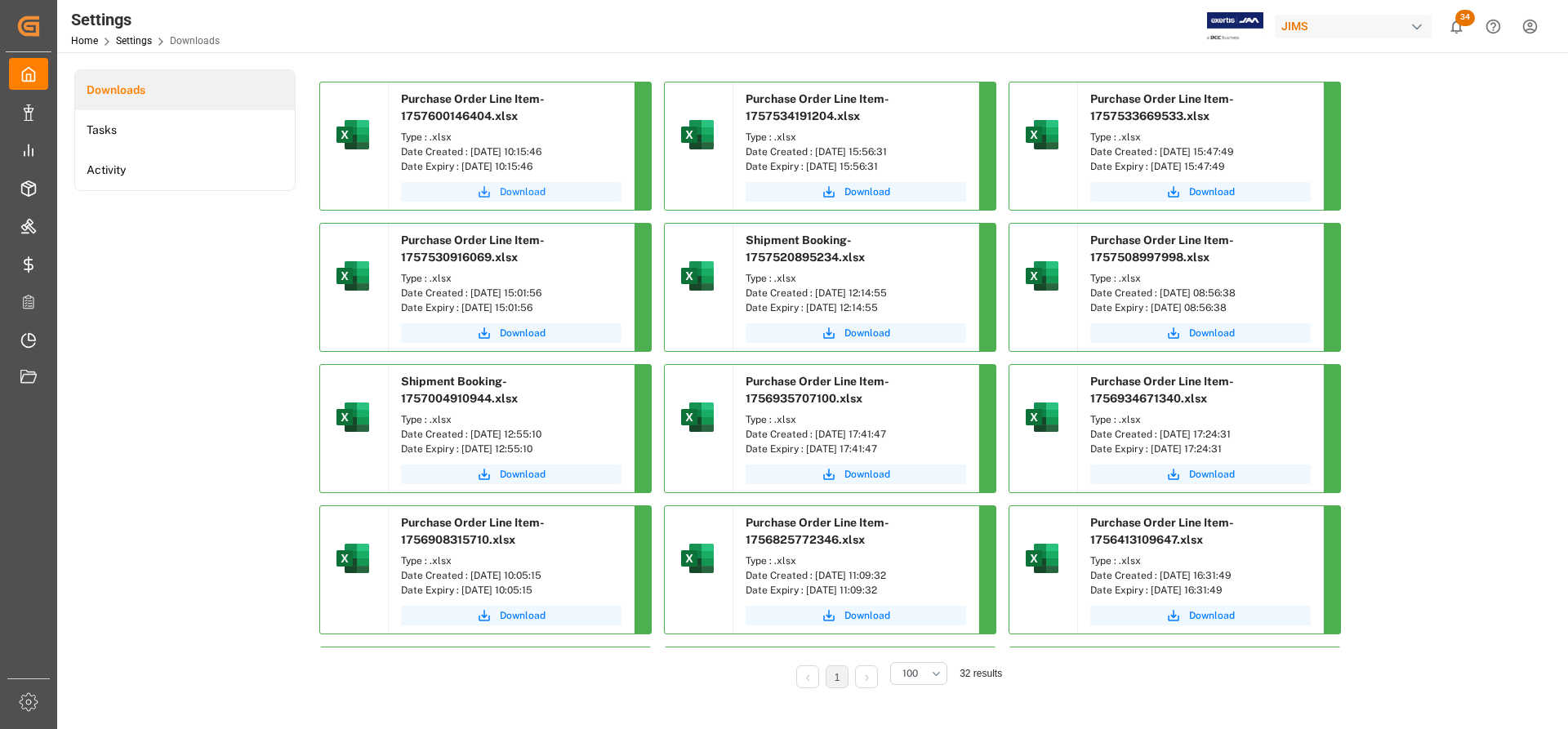
click at [520, 191] on span "Download" at bounding box center [523, 192] width 46 height 15
click at [511, 190] on span "Download" at bounding box center [523, 192] width 46 height 15
